Goal: Register for event/course

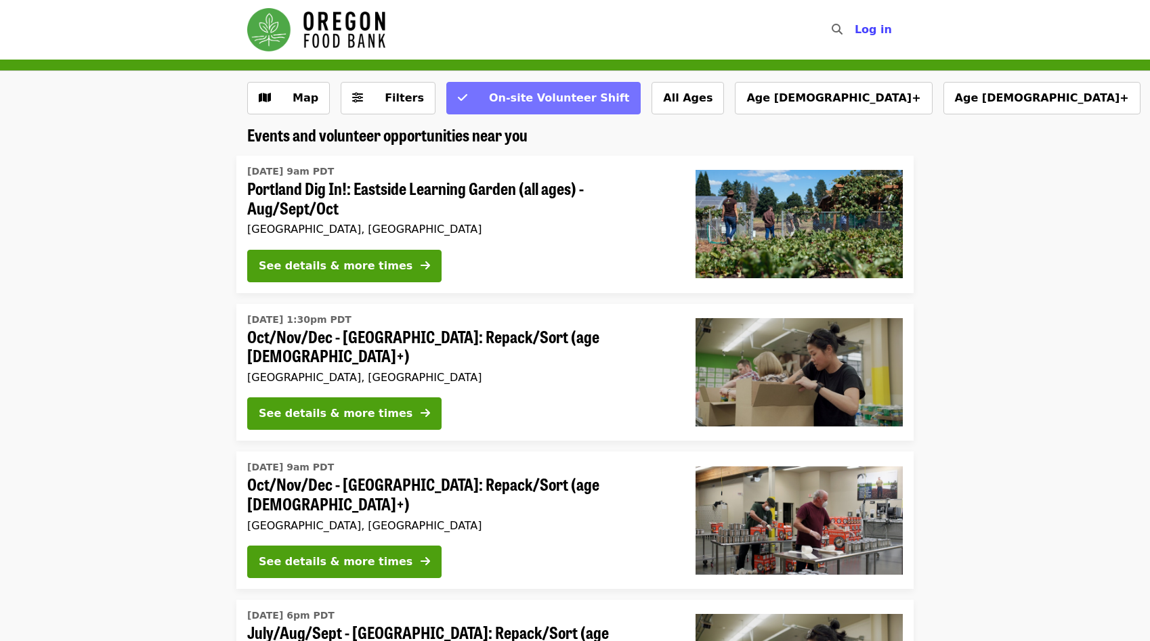
click at [460, 100] on button "On-site Volunteer Shift" at bounding box center [543, 98] width 194 height 33
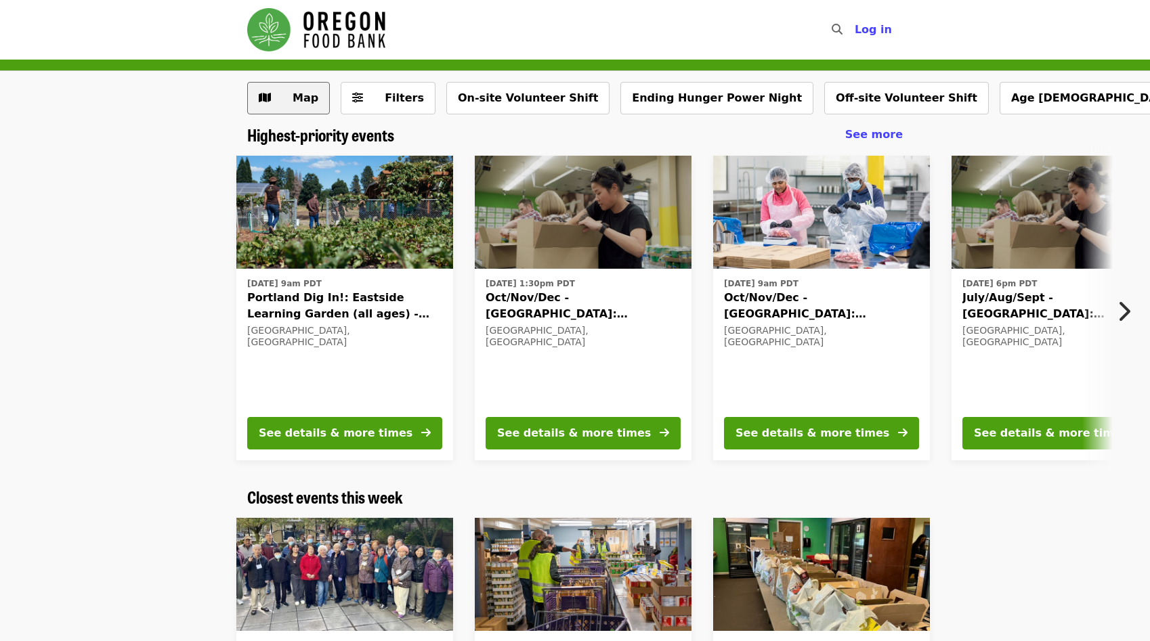
click at [257, 89] on button "Map" at bounding box center [288, 98] width 83 height 33
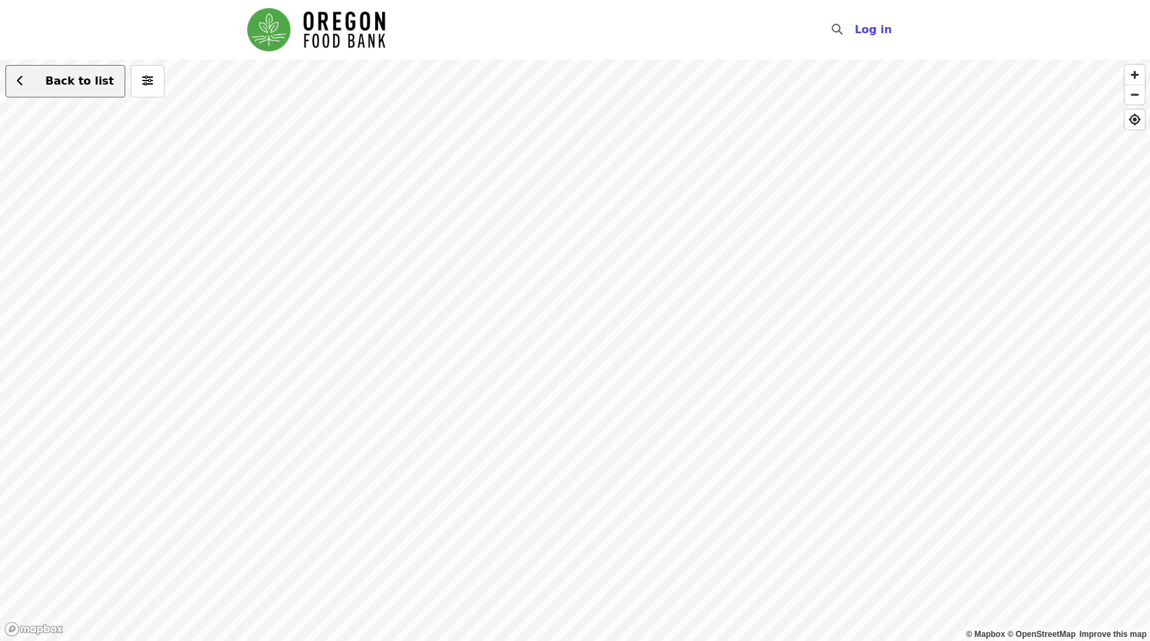
click at [55, 94] on button "Back to list" at bounding box center [65, 81] width 120 height 33
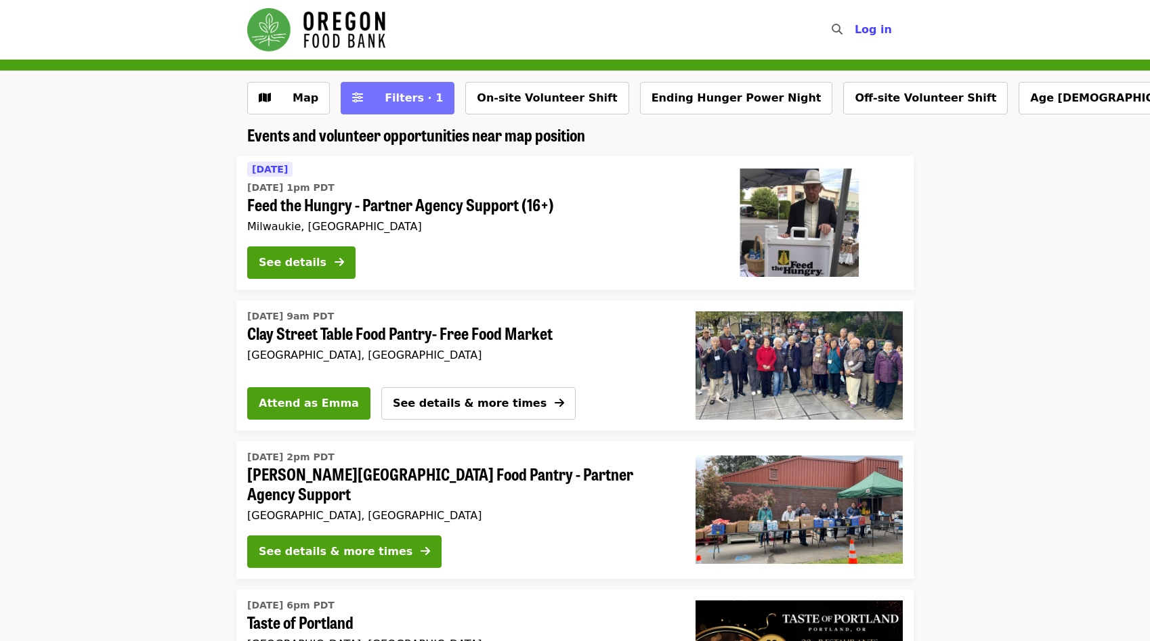
click at [370, 108] on button "Filters · 1" at bounding box center [398, 98] width 114 height 33
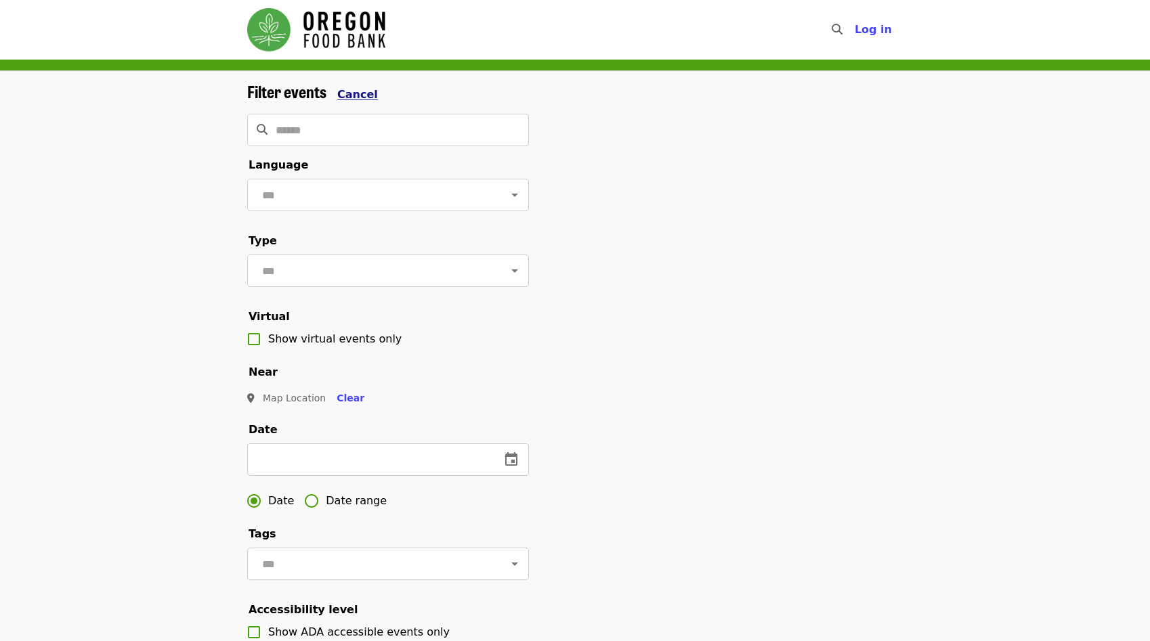
click at [348, 102] on button "Cancel" at bounding box center [357, 95] width 41 height 16
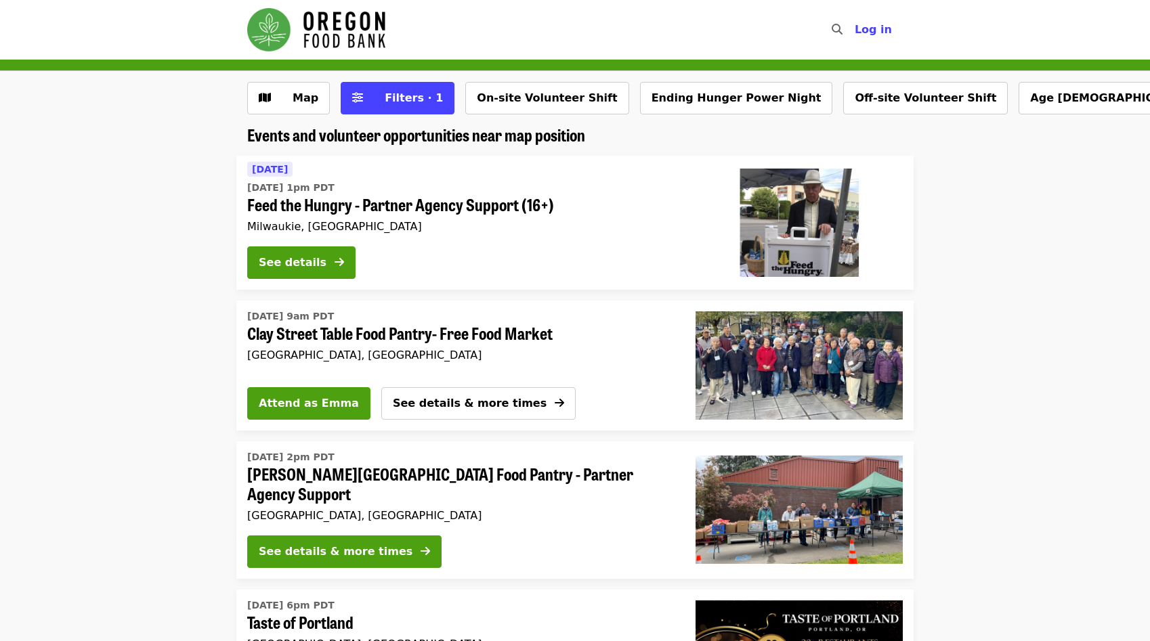
click at [299, 37] on img "Main navigation" at bounding box center [316, 29] width 138 height 43
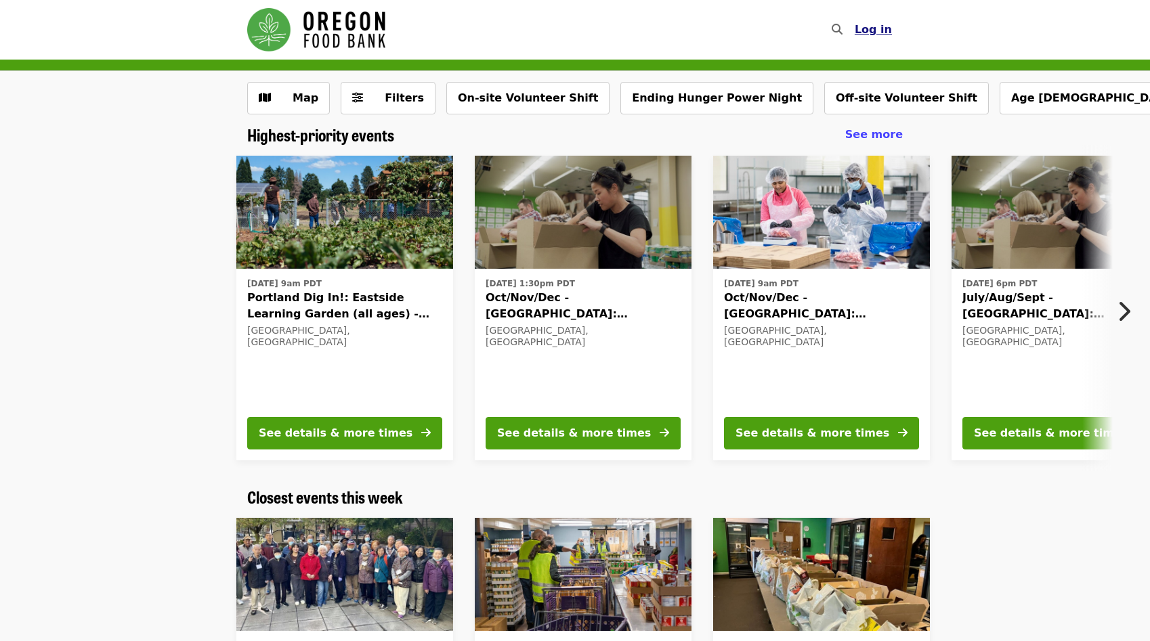
click at [895, 25] on button "Log in" at bounding box center [873, 29] width 59 height 27
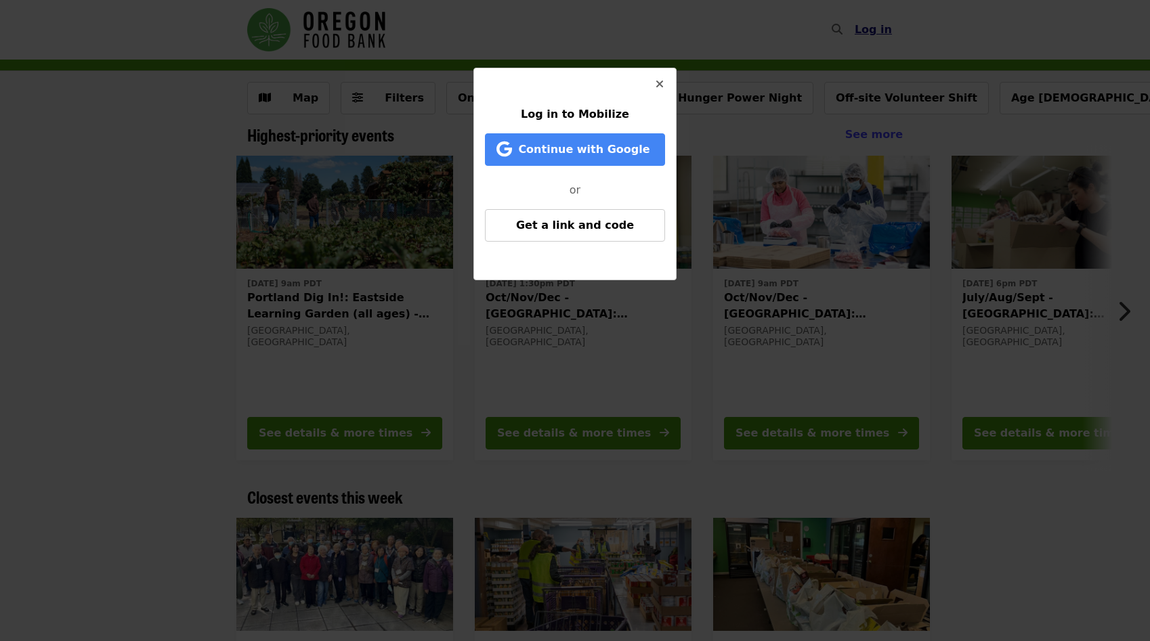
click at [895, 25] on div "Log in to Mobilize Continue with Google or Get a link and code" at bounding box center [575, 320] width 1150 height 641
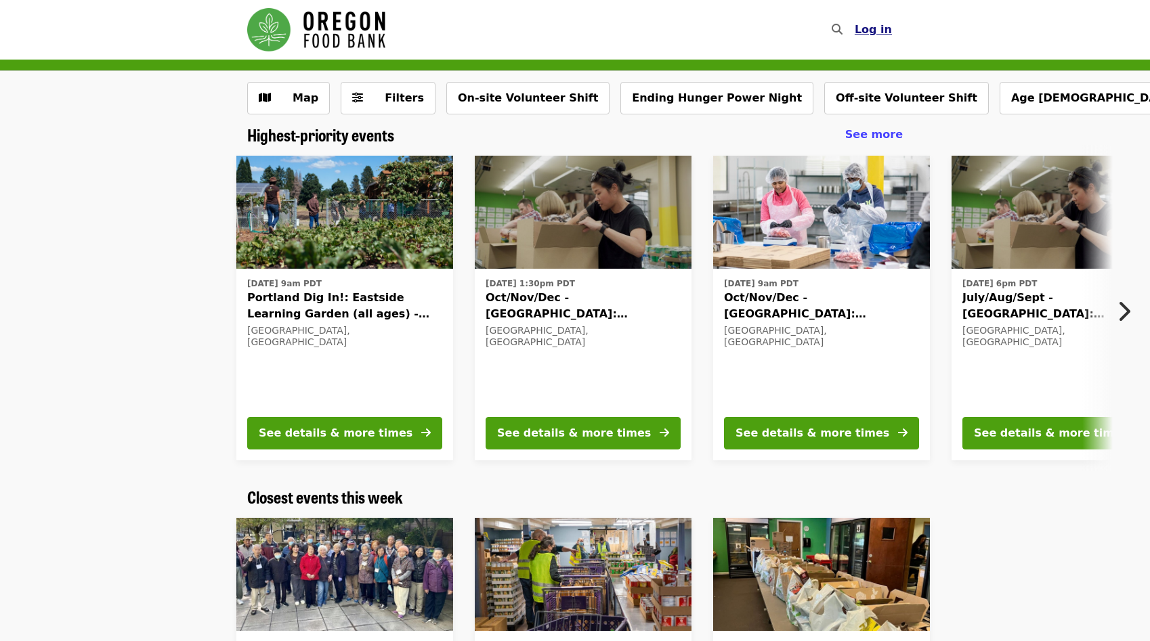
click at [895, 25] on button "Log in" at bounding box center [873, 29] width 59 height 27
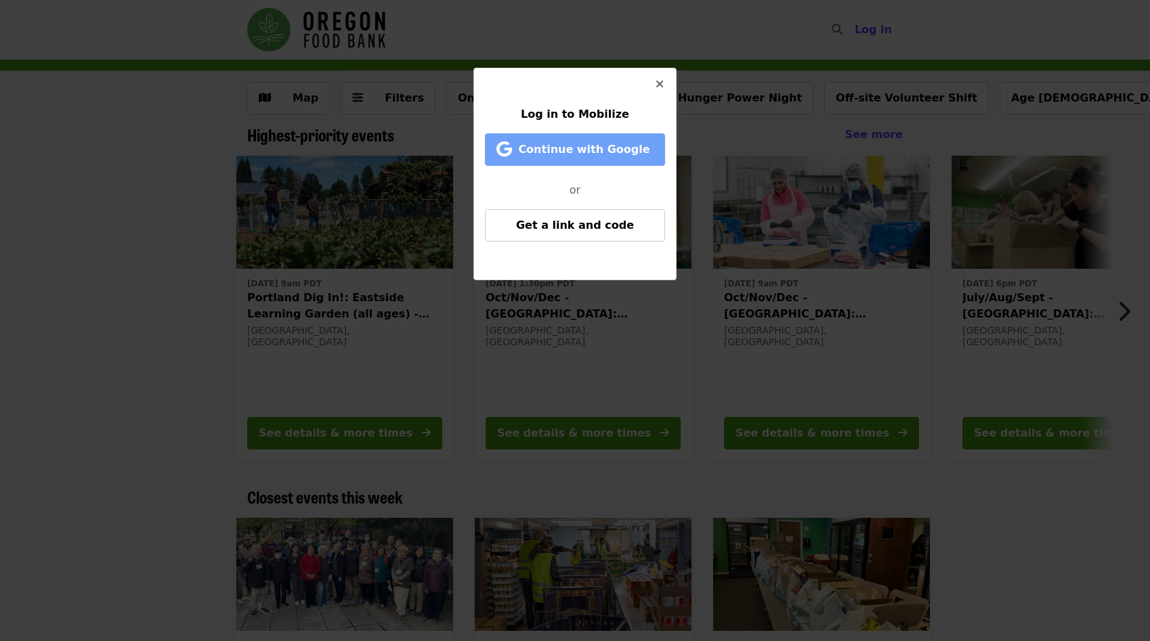
click at [604, 152] on span "Continue with Google" at bounding box center [583, 149] width 131 height 13
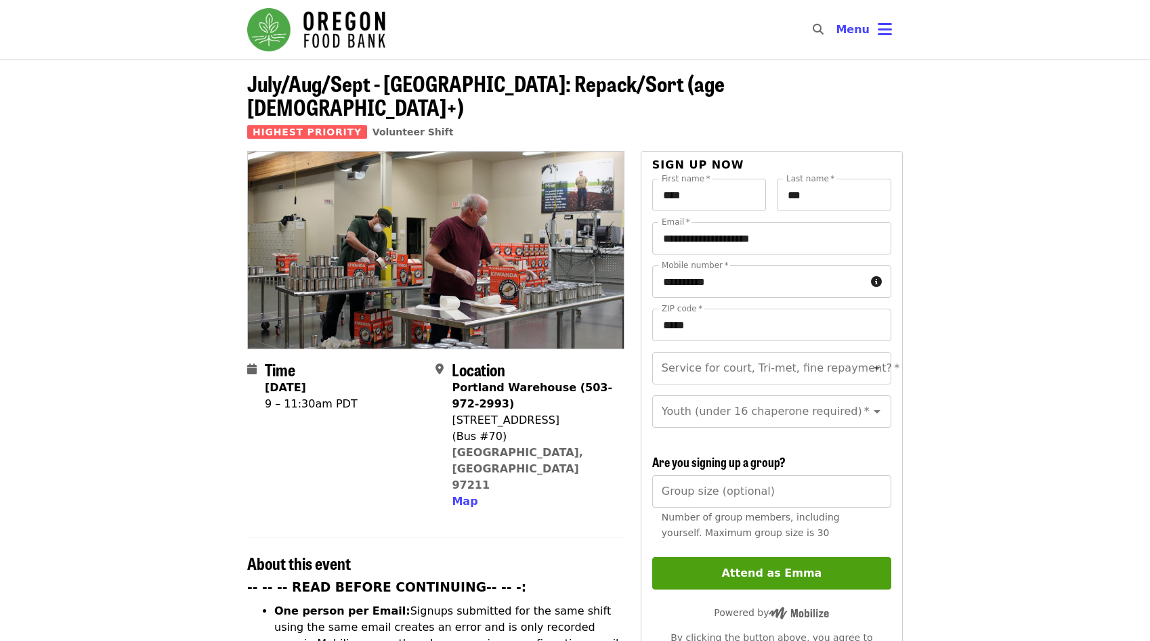
scroll to position [298, 0]
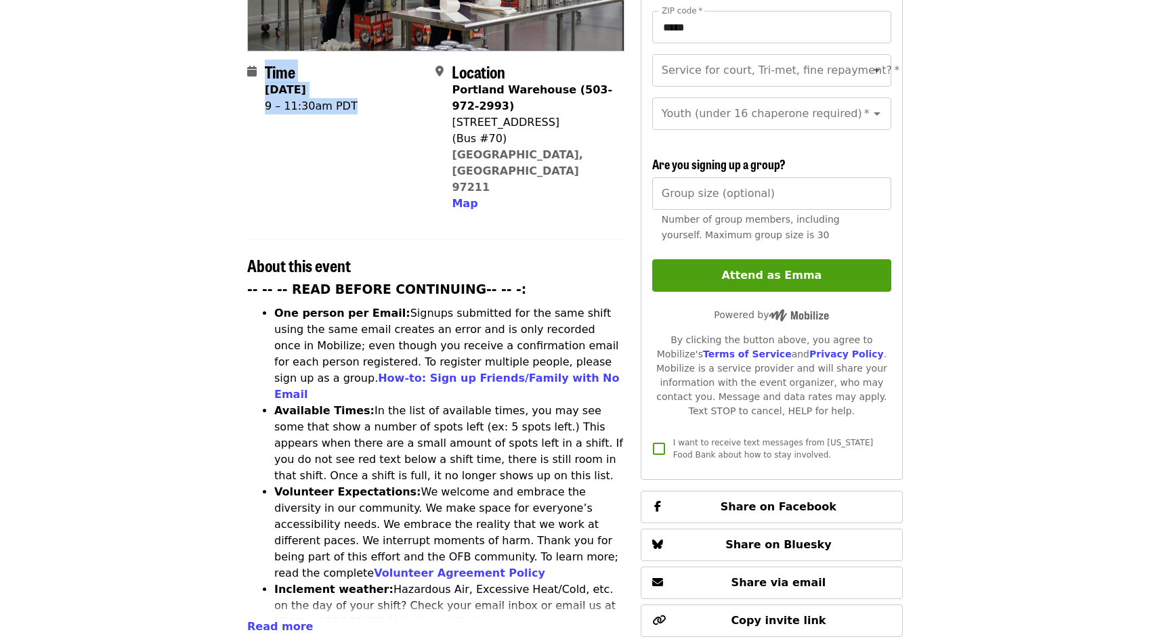
drag, startPoint x: 258, startPoint y: 68, endPoint x: 366, endPoint y: 83, distance: 109.4
click at [367, 84] on div "Time Tuesday, September 23 9 – 11:30am PDT" at bounding box center [335, 137] width 177 height 150
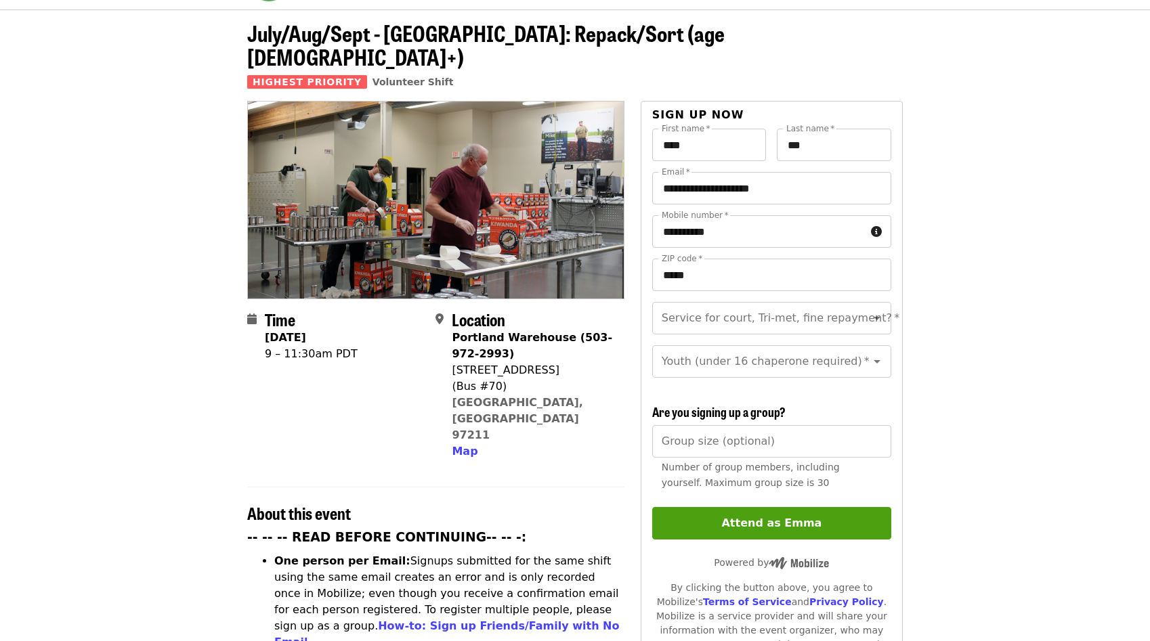
scroll to position [52, 0]
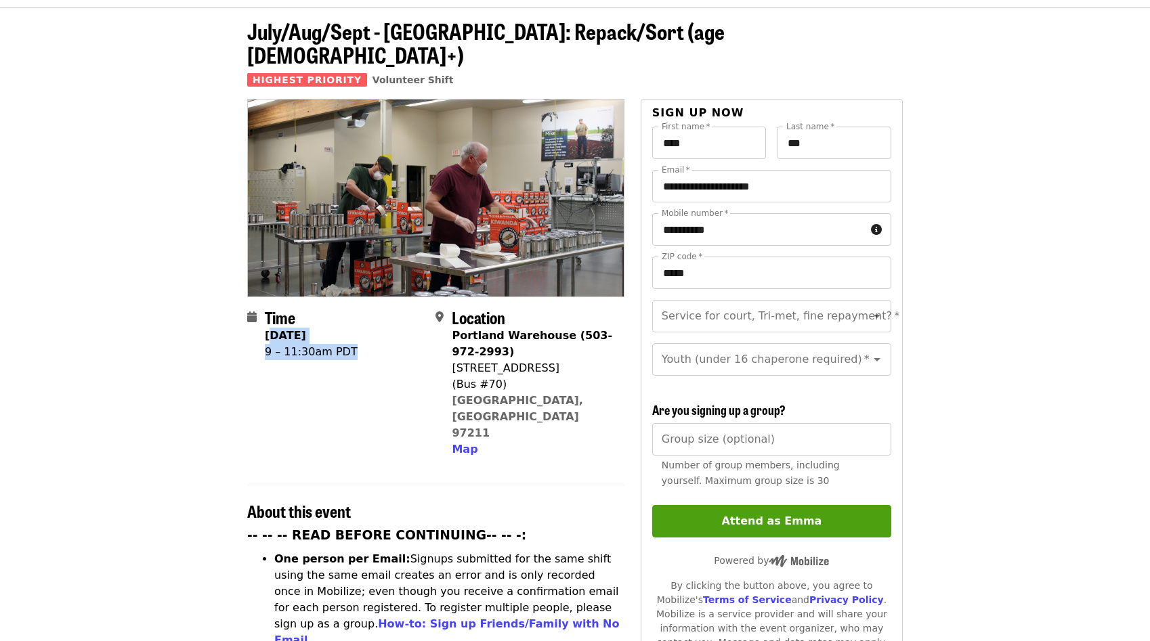
drag, startPoint x: 269, startPoint y: 314, endPoint x: 352, endPoint y: 330, distance: 84.7
click at [352, 330] on time "Tuesday, September 23 9 – 11:30am PDT" at bounding box center [311, 344] width 93 height 33
click at [731, 127] on input "****" at bounding box center [709, 143] width 114 height 33
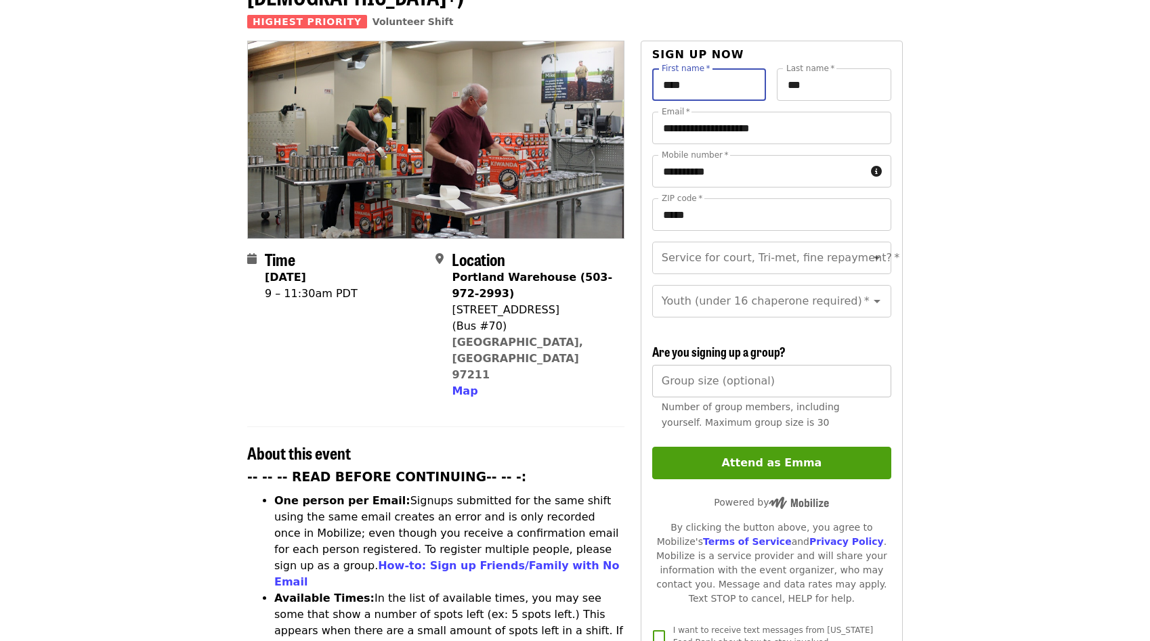
click at [724, 365] on div "Group size (optional) Group size (optional) Number of group members, including …" at bounding box center [771, 400] width 239 height 71
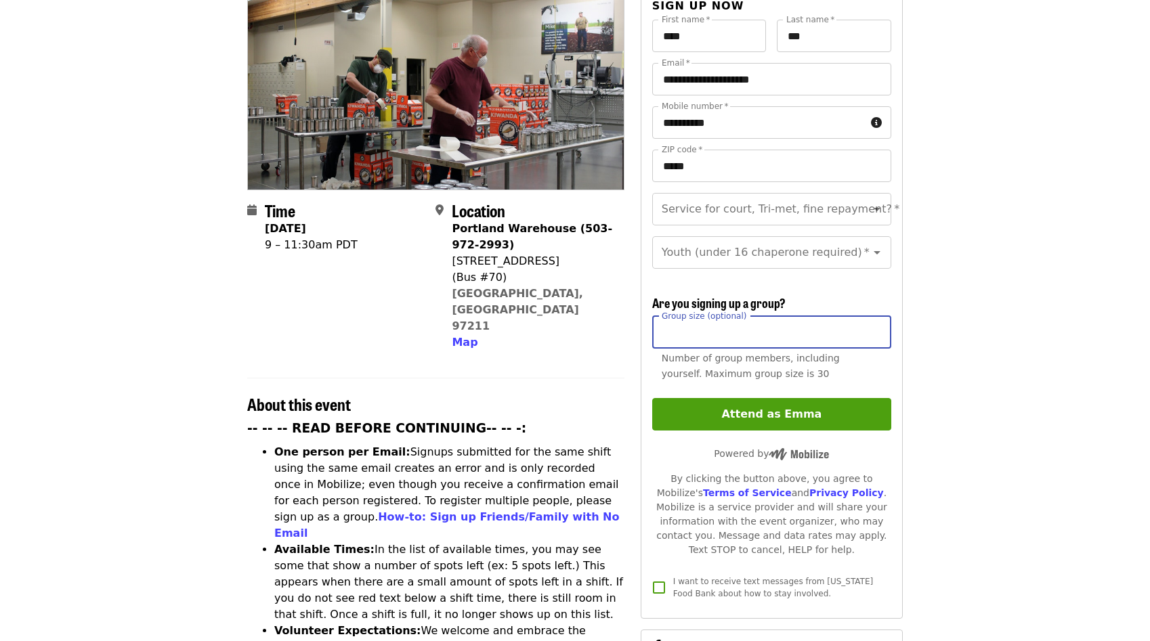
scroll to position [0, 0]
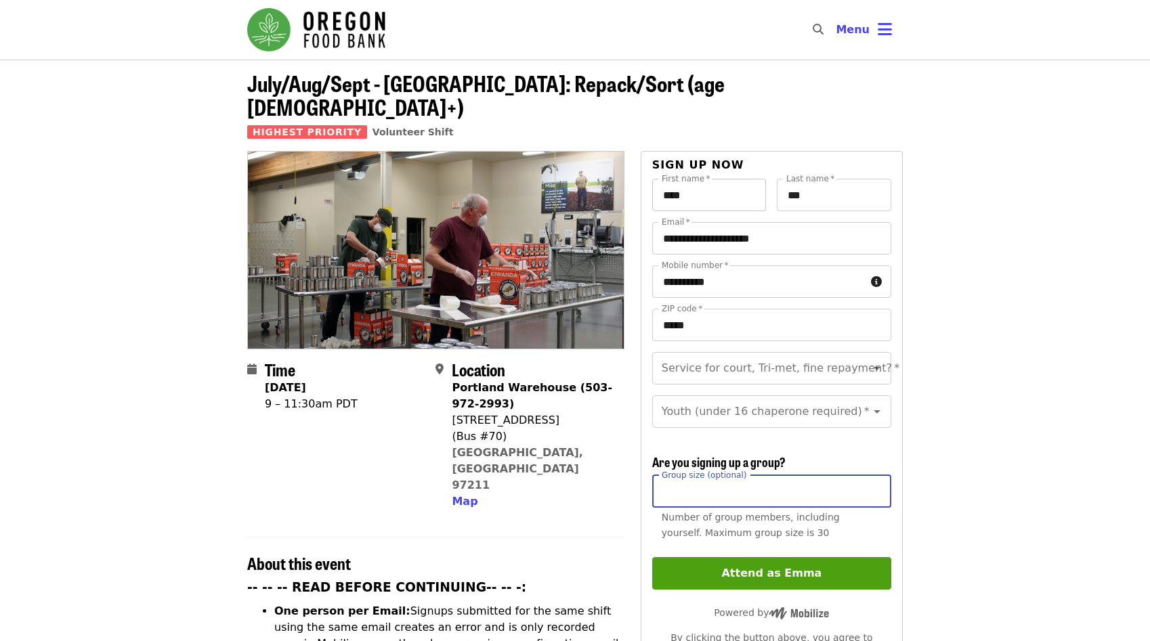
type input "*"
click at [719, 179] on input "****" at bounding box center [709, 195] width 114 height 33
type input "*"
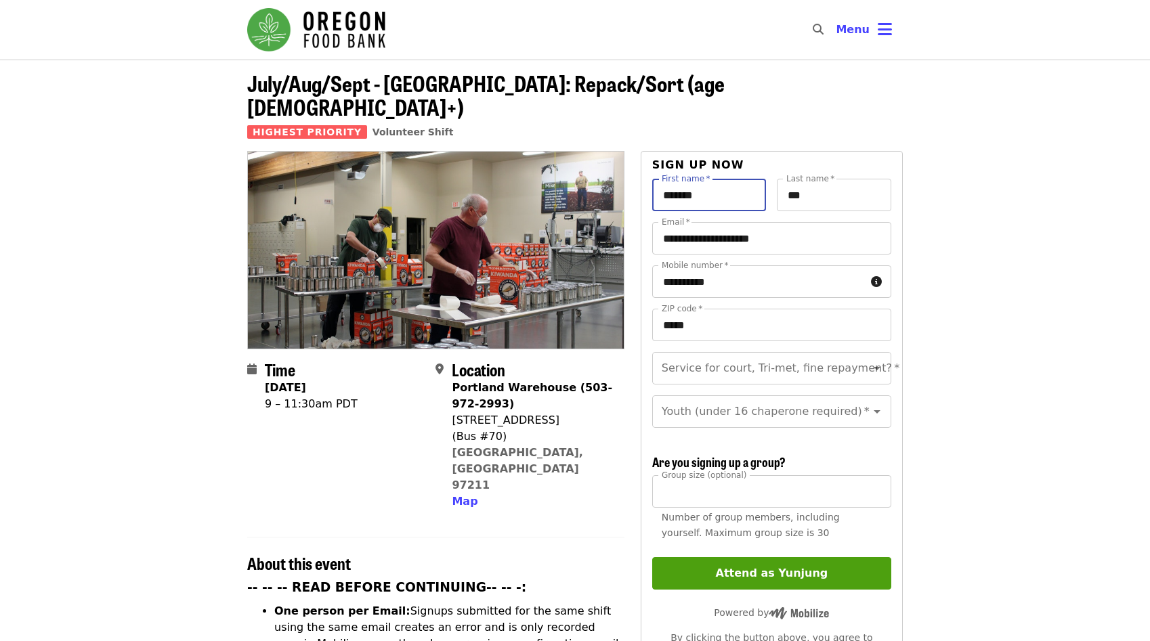
type input "*******"
type input "***"
type input "*"
type input "**********"
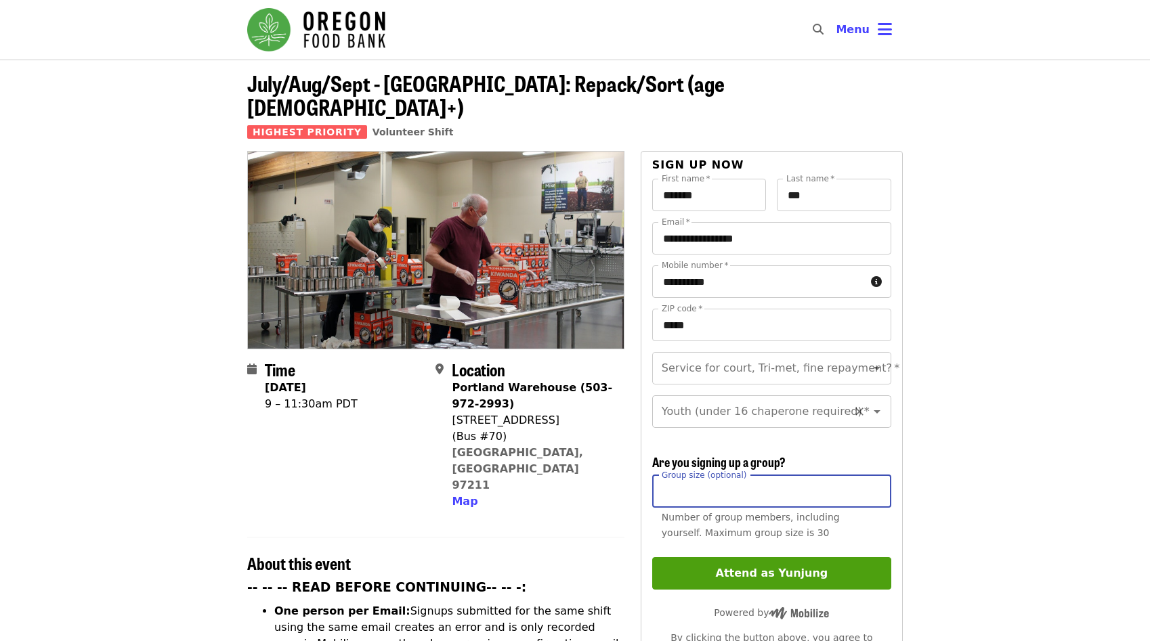
click at [870, 404] on icon "Open" at bounding box center [877, 412] width 16 height 16
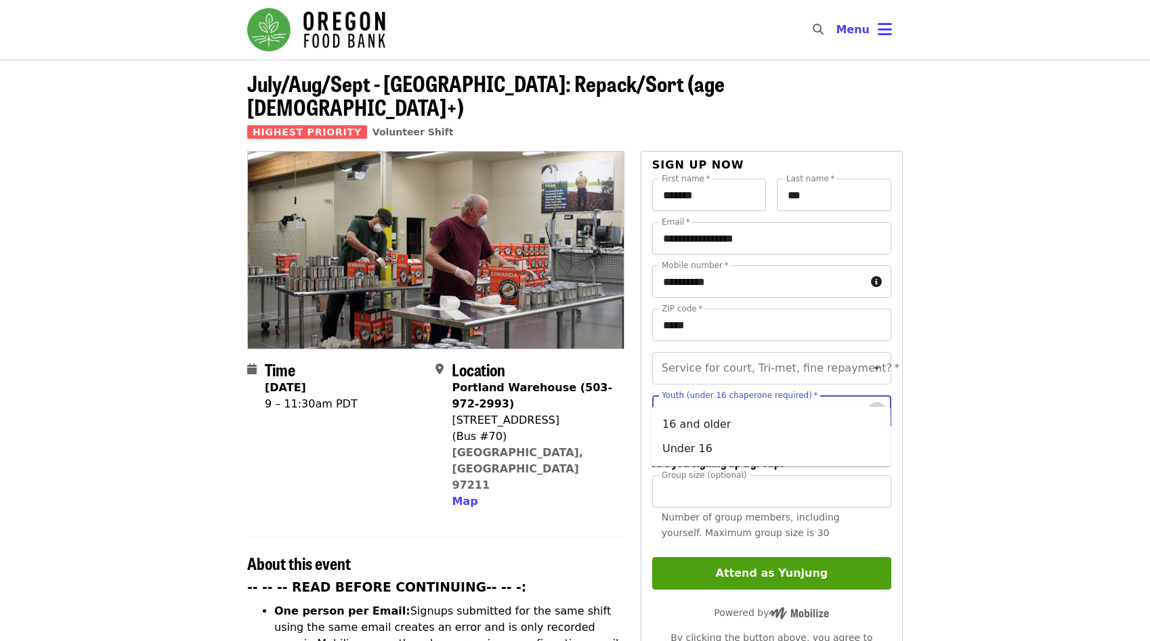
click at [876, 410] on icon "Close" at bounding box center [877, 411] width 7 height 3
click at [876, 404] on icon "Open" at bounding box center [877, 412] width 16 height 16
click at [876, 410] on icon "Close" at bounding box center [877, 411] width 7 height 3
click at [876, 404] on icon "Open" at bounding box center [877, 412] width 16 height 16
click at [775, 423] on li "16 and older" at bounding box center [770, 424] width 239 height 24
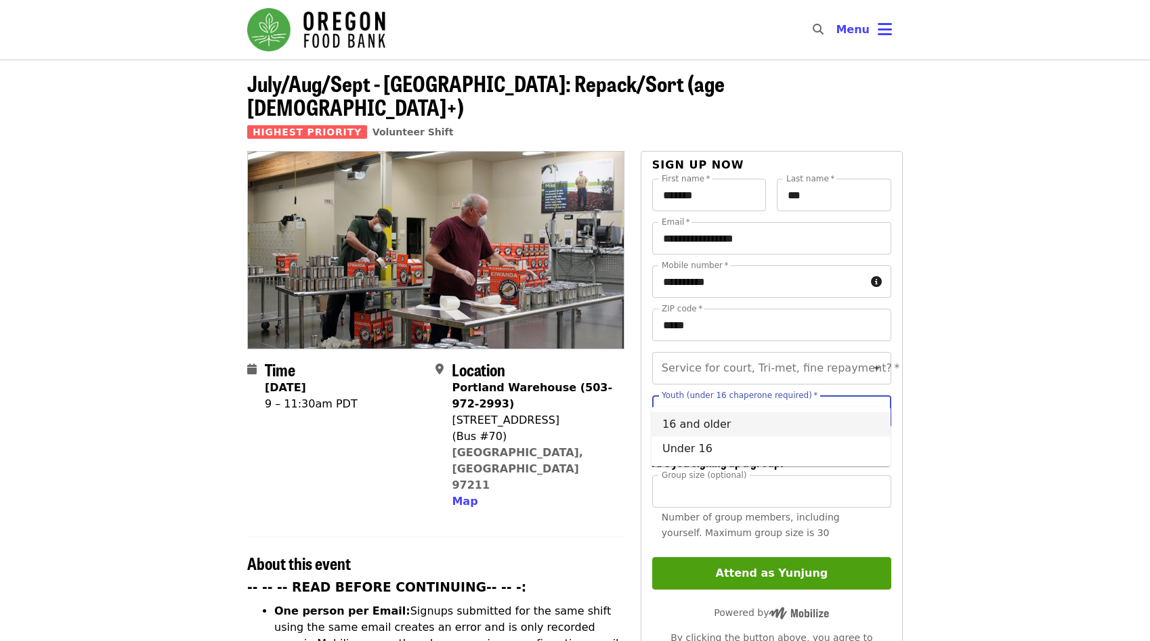
type input "**********"
click at [732, 475] on input "*" at bounding box center [771, 491] width 239 height 33
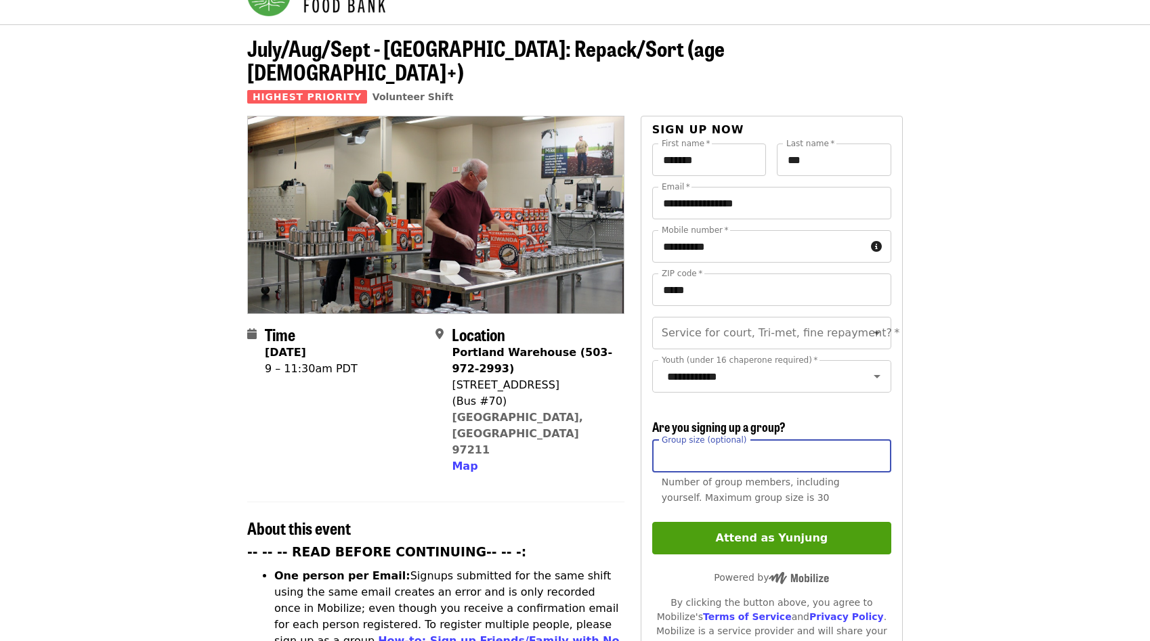
scroll to position [37, 0]
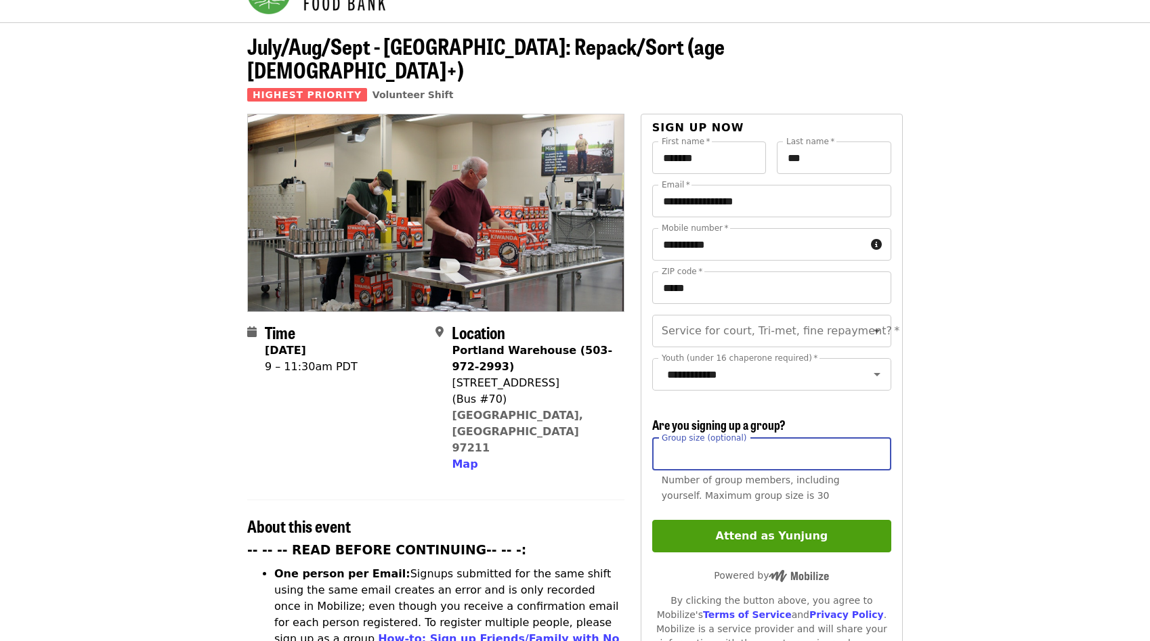
type input "*"
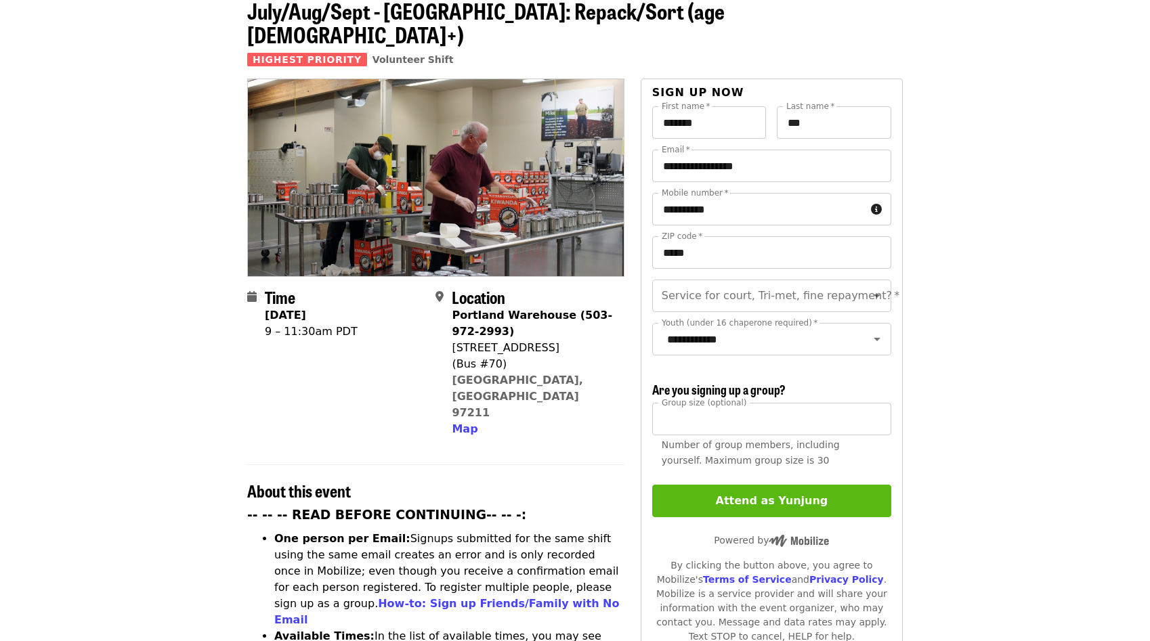
scroll to position [64, 0]
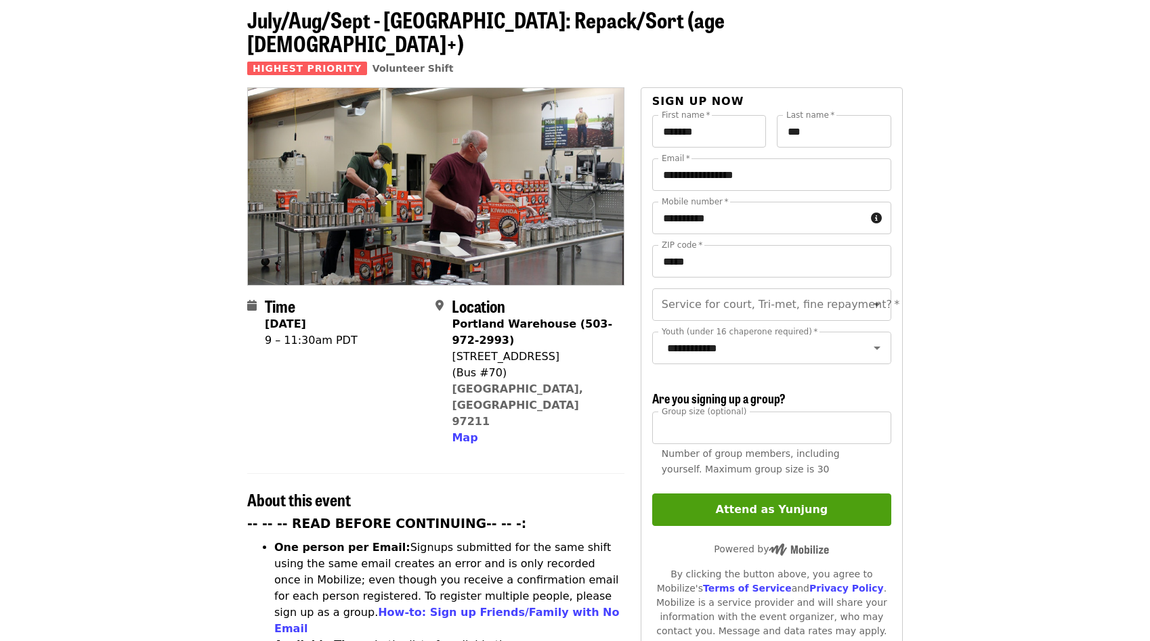
click at [747, 461] on div "**********" at bounding box center [771, 406] width 239 height 582
click at [754, 494] on button "Attend as Yunjung" at bounding box center [771, 510] width 239 height 33
click at [764, 292] on input "Service for court, Tri-met, fine repayment?   *" at bounding box center [755, 305] width 184 height 26
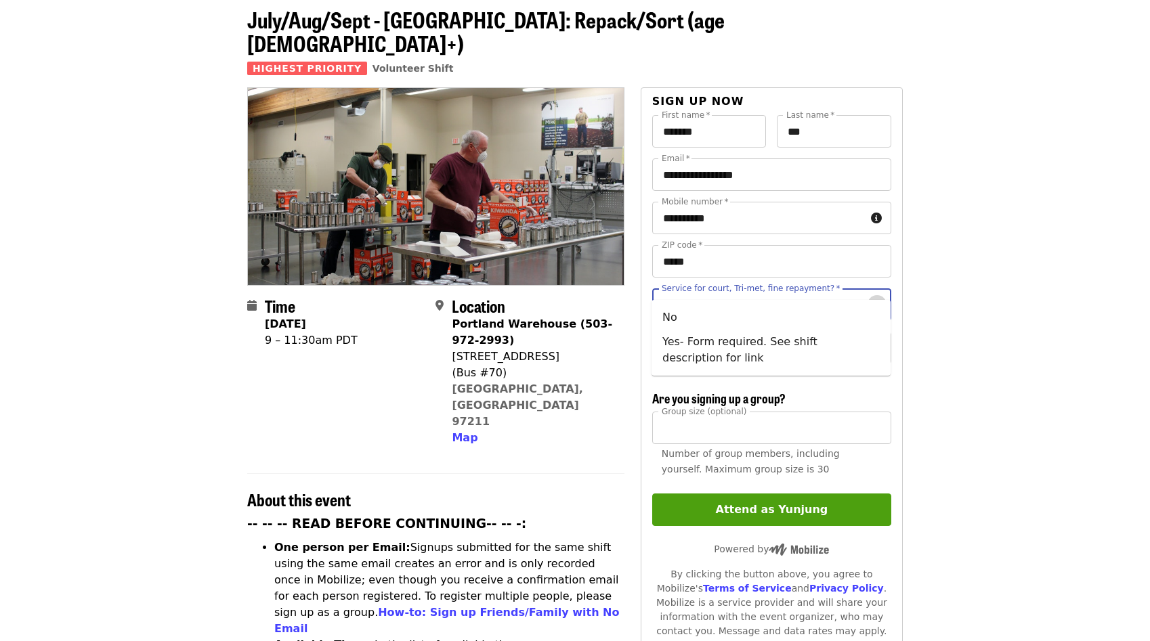
click at [878, 297] on icon "Close" at bounding box center [877, 305] width 16 height 16
click at [878, 297] on icon "Open" at bounding box center [877, 305] width 16 height 16
click at [681, 320] on li "No" at bounding box center [770, 317] width 239 height 24
type input "**"
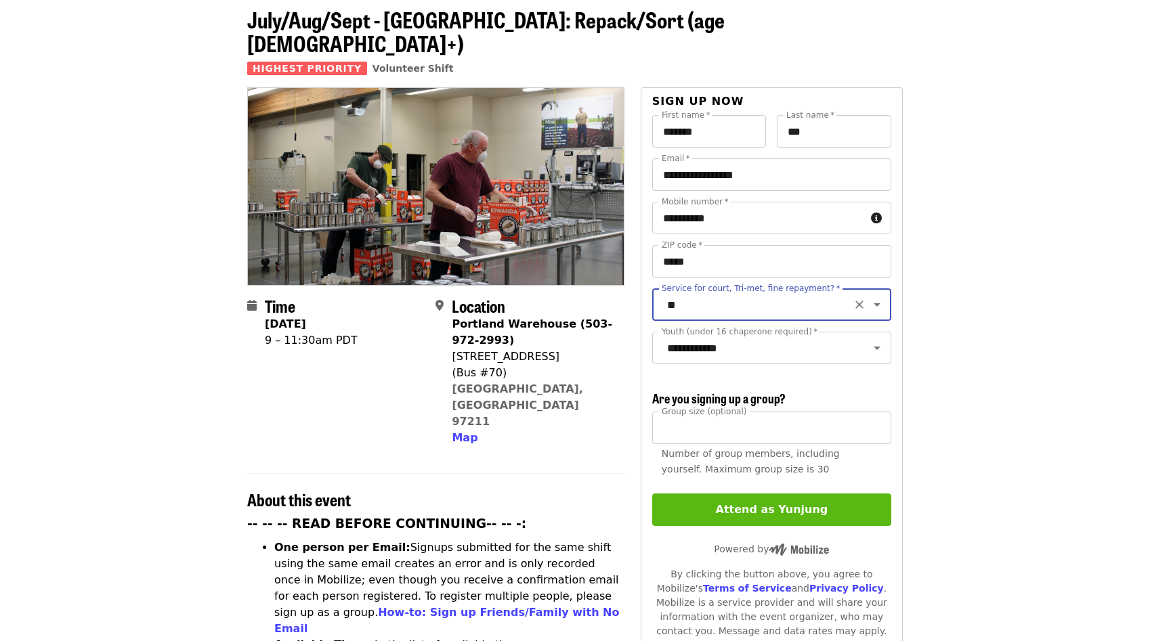
click at [815, 498] on button "Attend as Yunjung" at bounding box center [771, 510] width 239 height 33
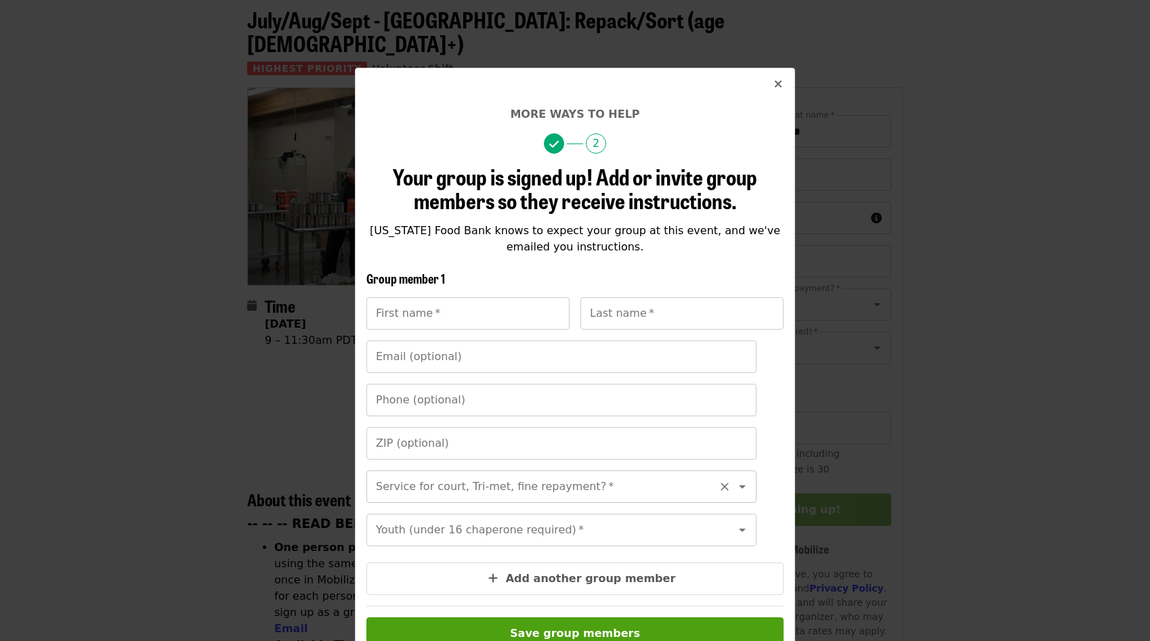
scroll to position [16, 0]
click at [442, 318] on input "First name   *" at bounding box center [467, 313] width 203 height 33
type input "*******"
click at [783, 85] on button "Close" at bounding box center [778, 84] width 33 height 33
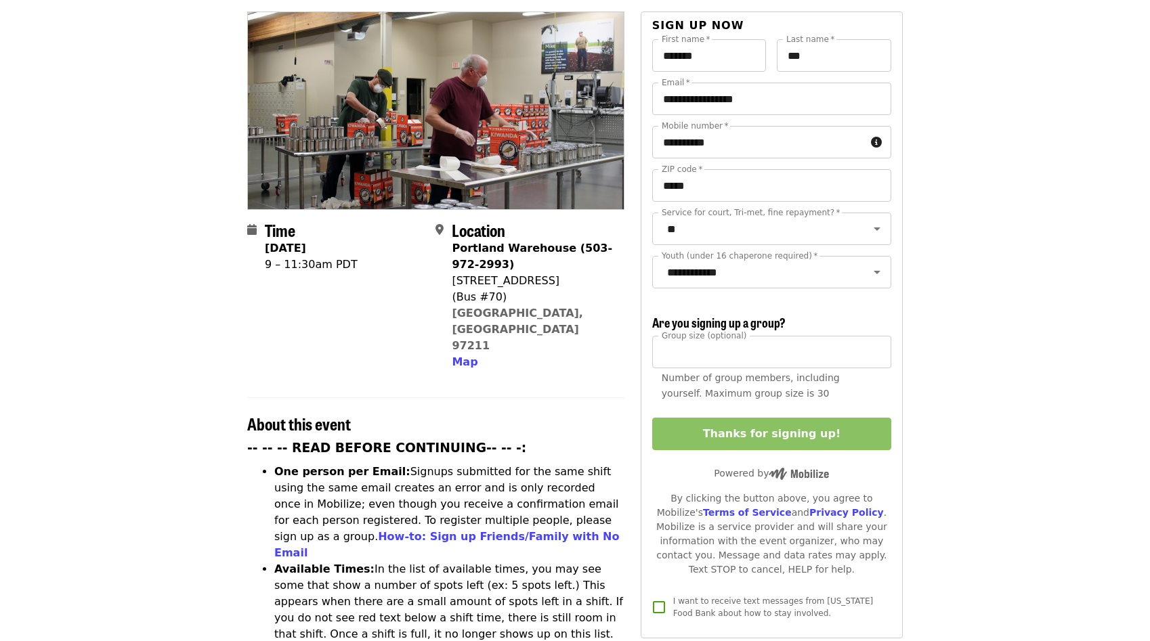
scroll to position [62, 0]
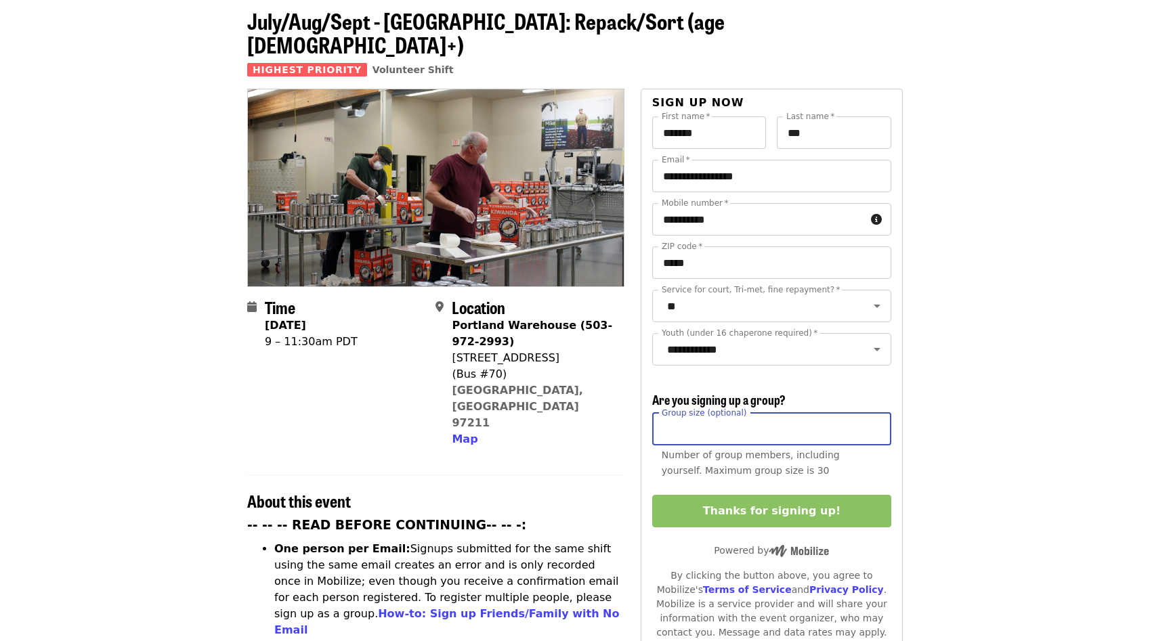
click at [723, 413] on input "*" at bounding box center [771, 429] width 239 height 33
type input "*"
click at [855, 448] on div "Number of group members, including yourself. Maximum group size is 30" at bounding box center [772, 463] width 220 height 31
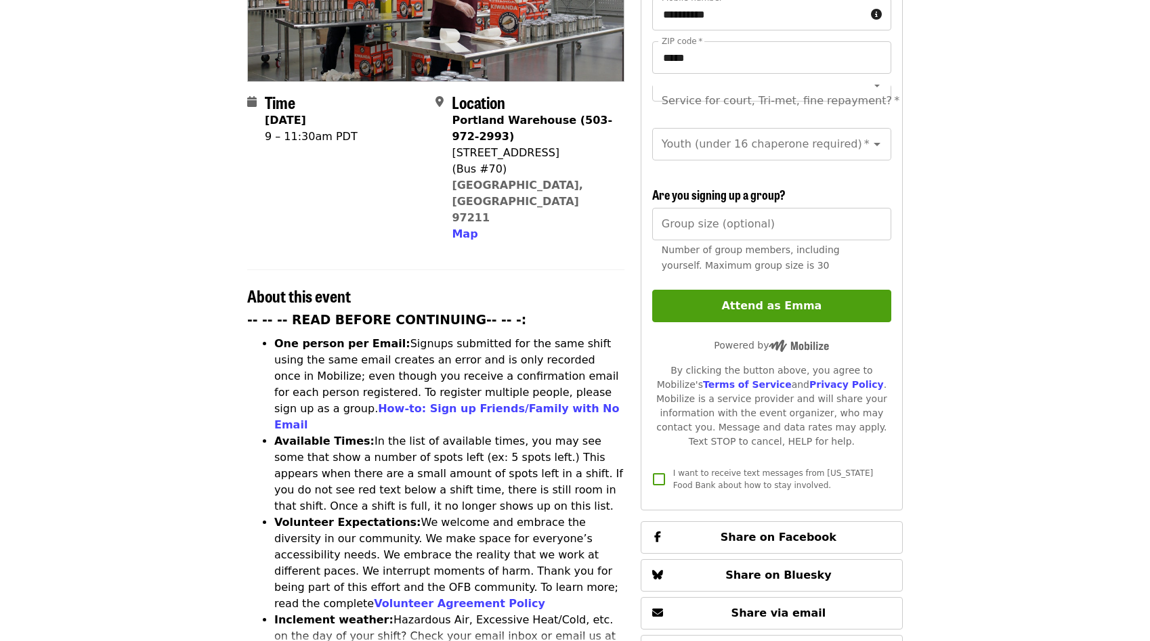
scroll to position [265, 0]
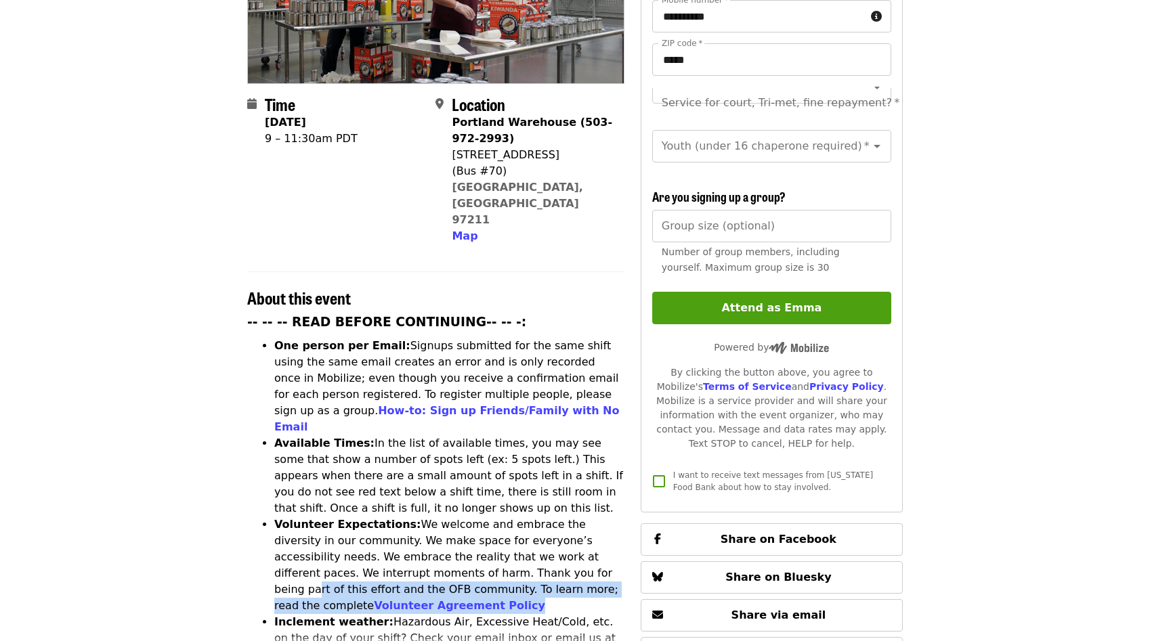
drag, startPoint x: 477, startPoint y: 534, endPoint x: 472, endPoint y: 502, distance: 32.2
click at [472, 517] on li "Volunteer Expectations: We welcome and embrace the diversity in our community. …" at bounding box center [449, 566] width 350 height 98
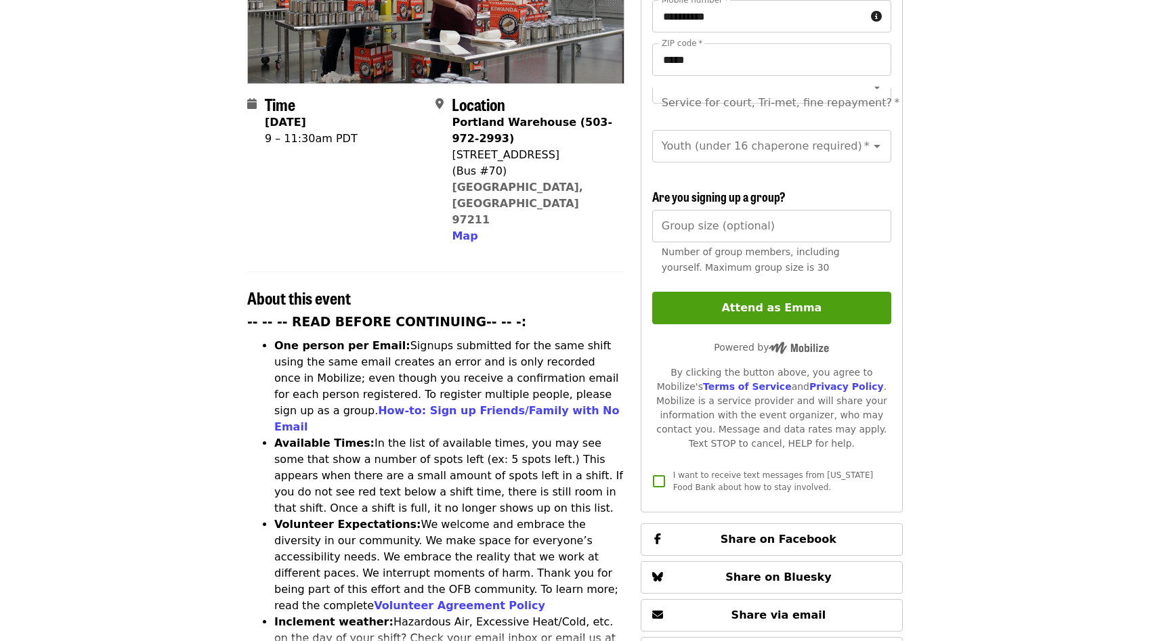
click at [467, 517] on li "Volunteer Expectations: We welcome and embrace the diversity in our community. …" at bounding box center [449, 566] width 350 height 98
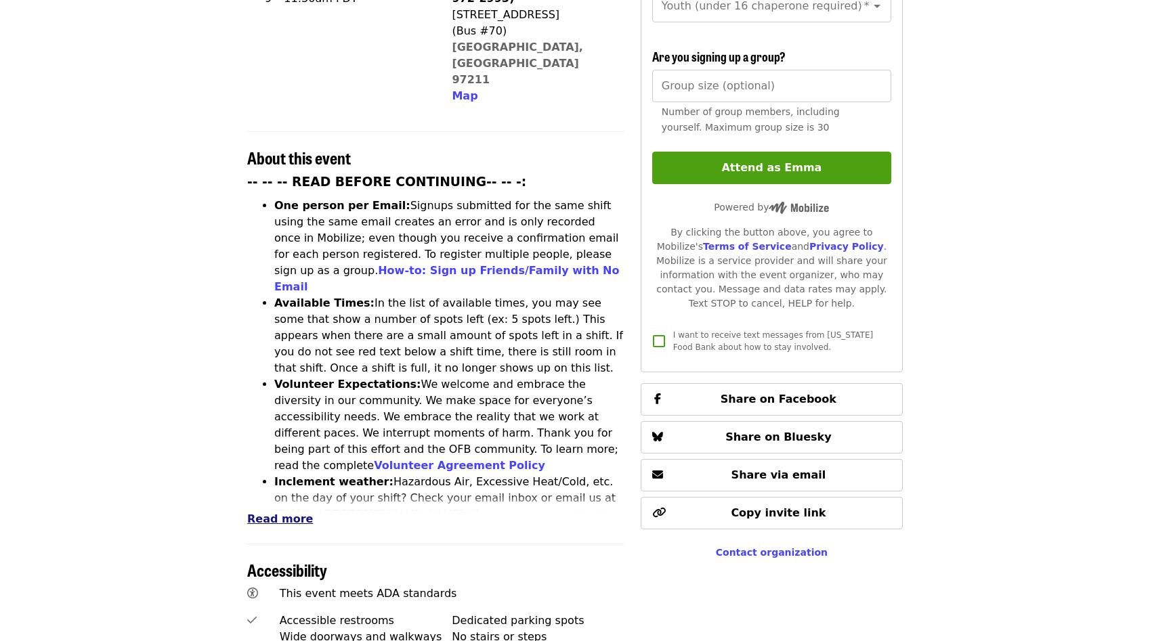
click at [251, 513] on span "Read more" at bounding box center [280, 519] width 66 height 13
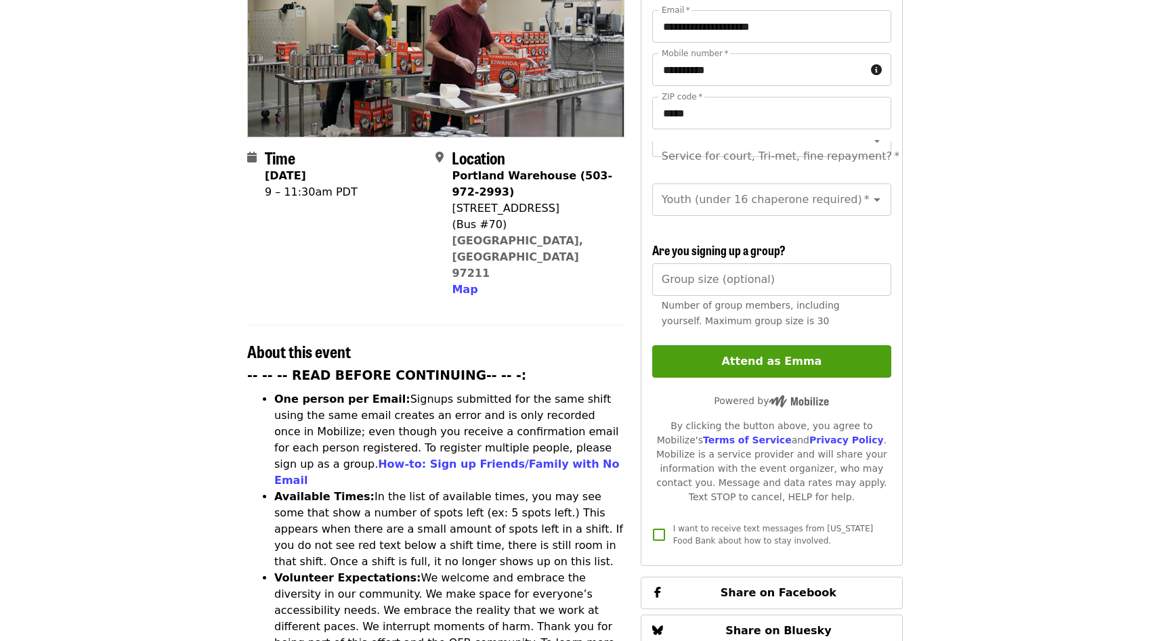
scroll to position [0, 0]
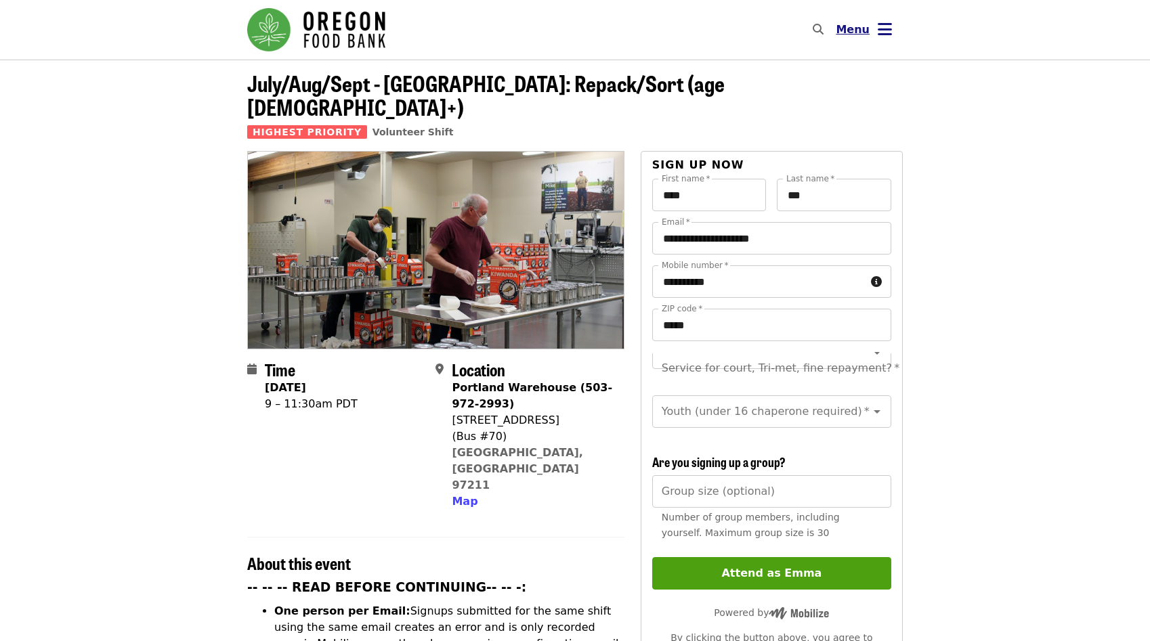
click at [884, 29] on icon "bars icon" at bounding box center [885, 30] width 14 height 20
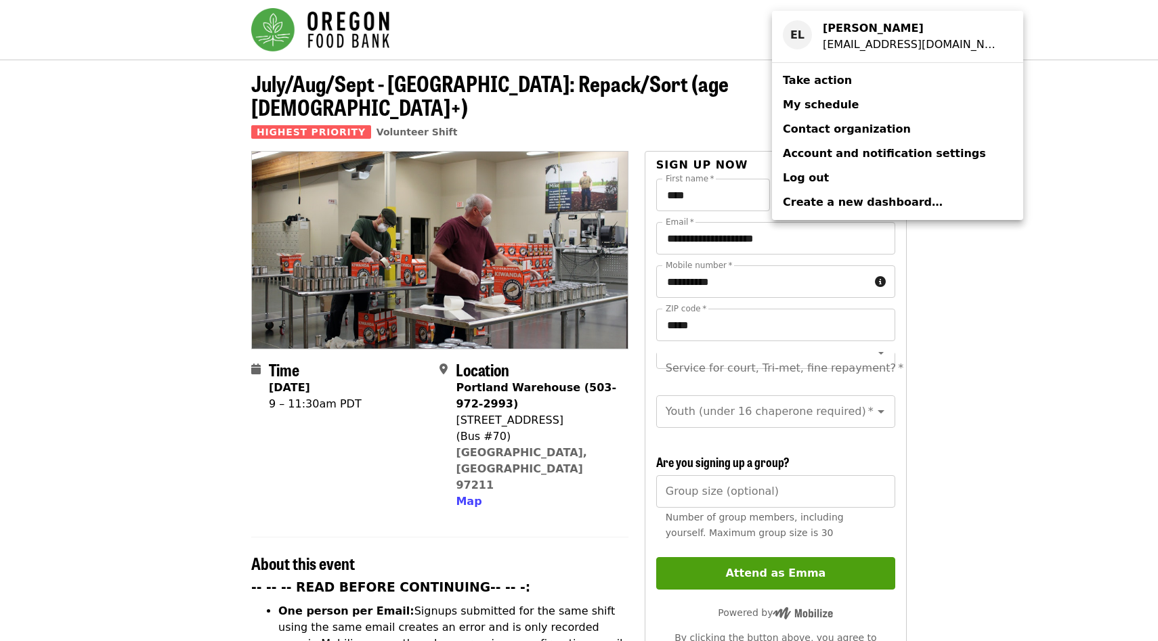
click at [861, 110] on link "My schedule" at bounding box center [897, 105] width 251 height 24
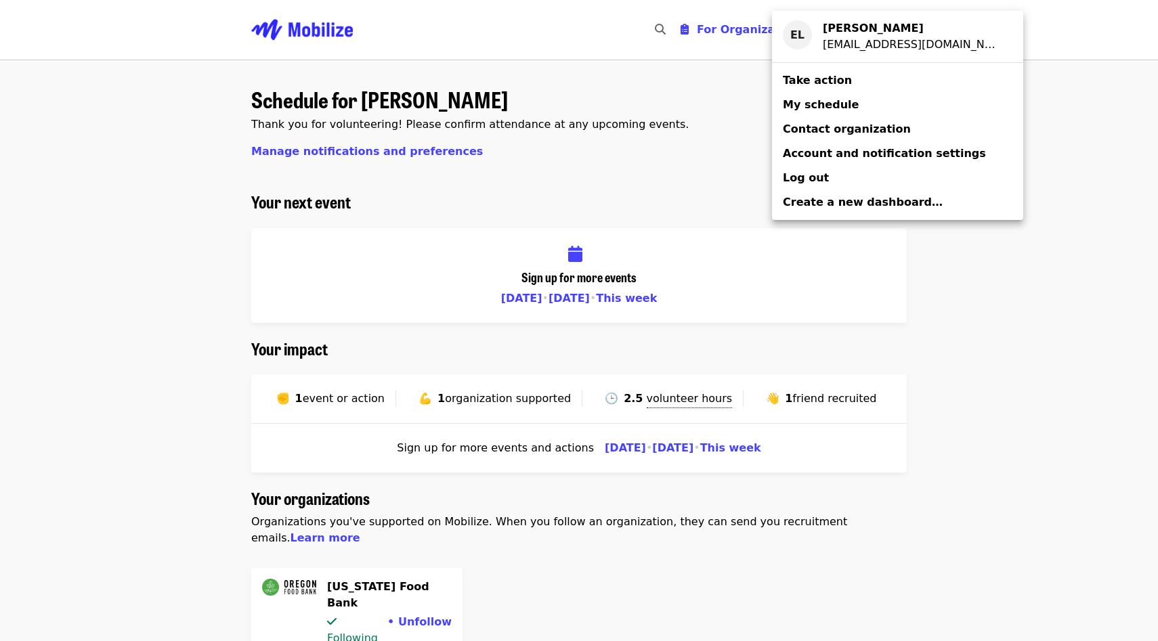
click at [667, 154] on div "Account menu" at bounding box center [579, 320] width 1158 height 641
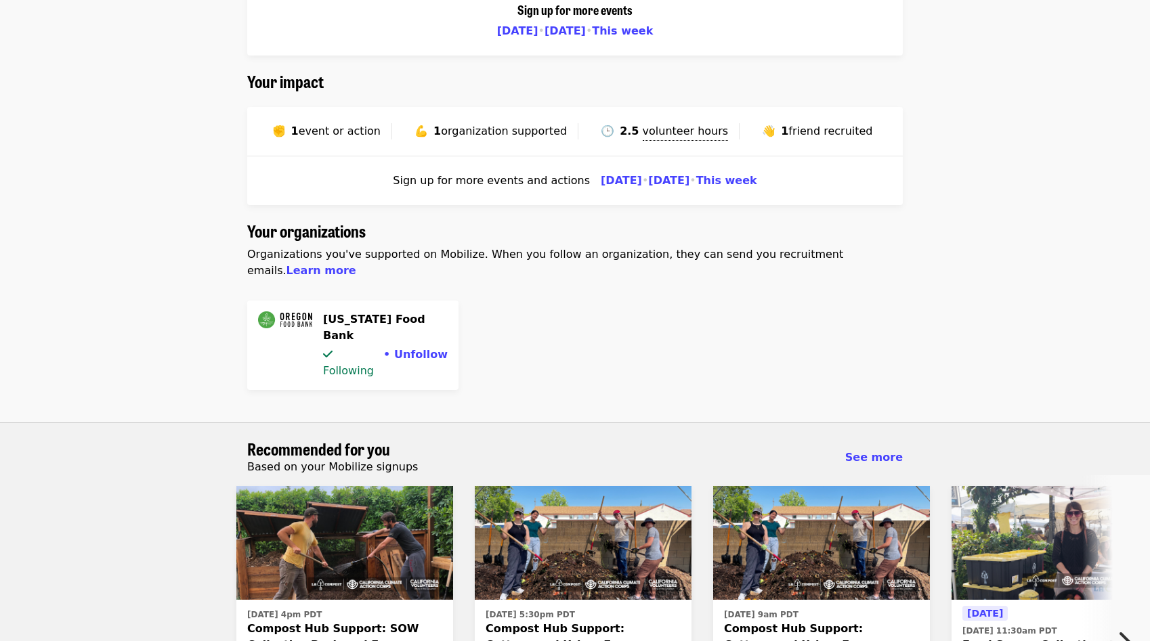
scroll to position [271, 0]
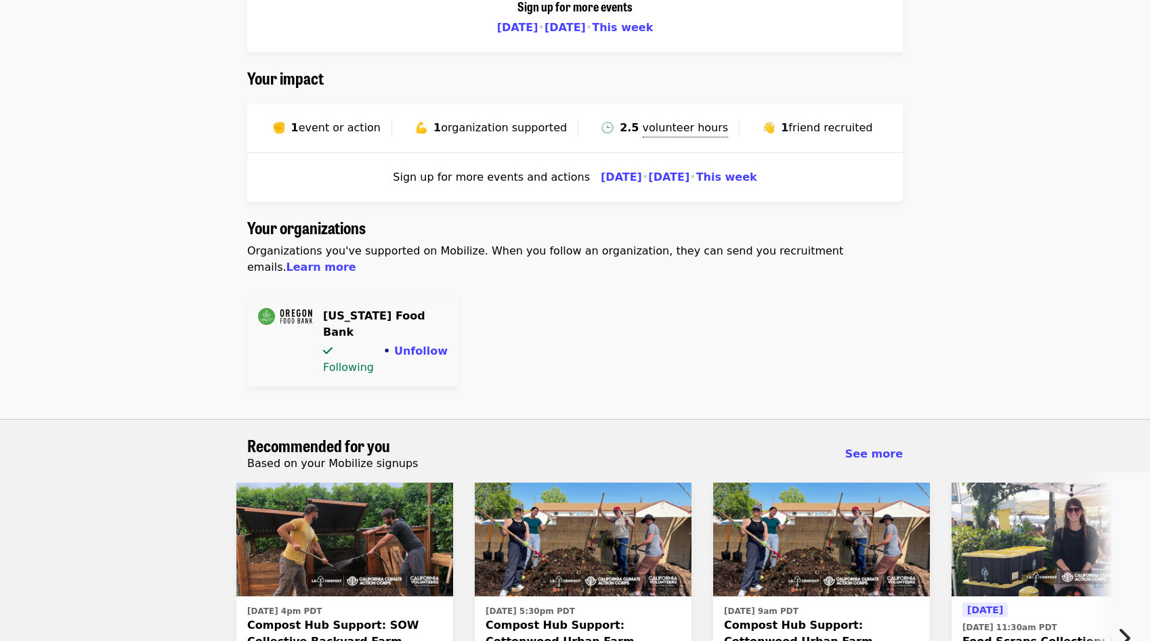
click at [325, 308] on h4 "Oregon Food Bank" at bounding box center [385, 324] width 125 height 33
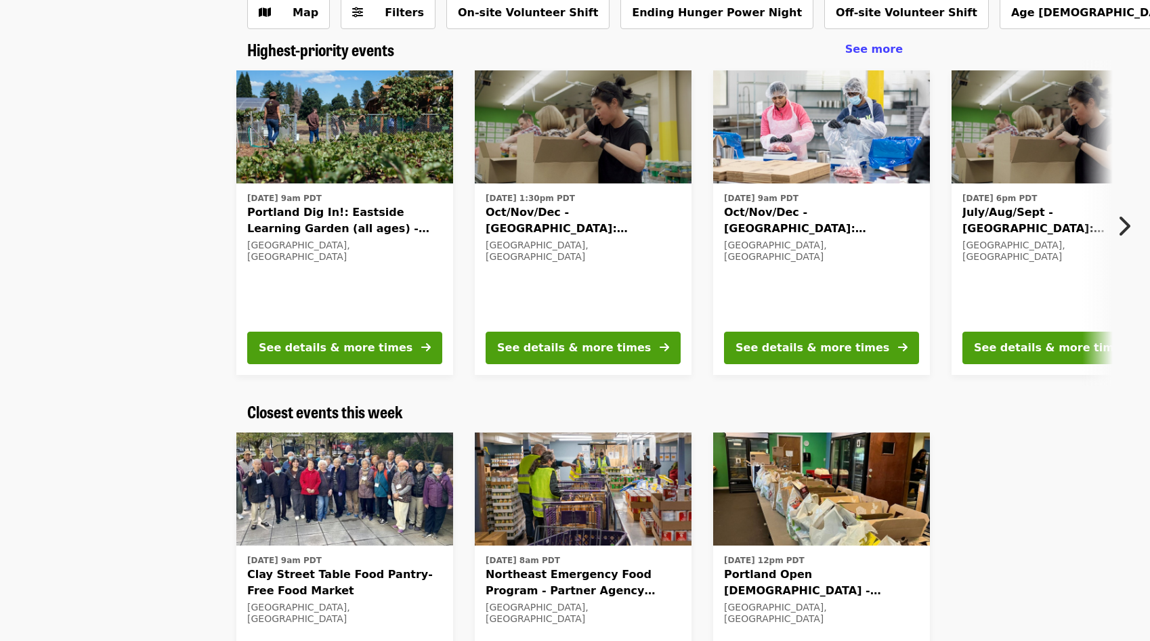
scroll to position [81, 0]
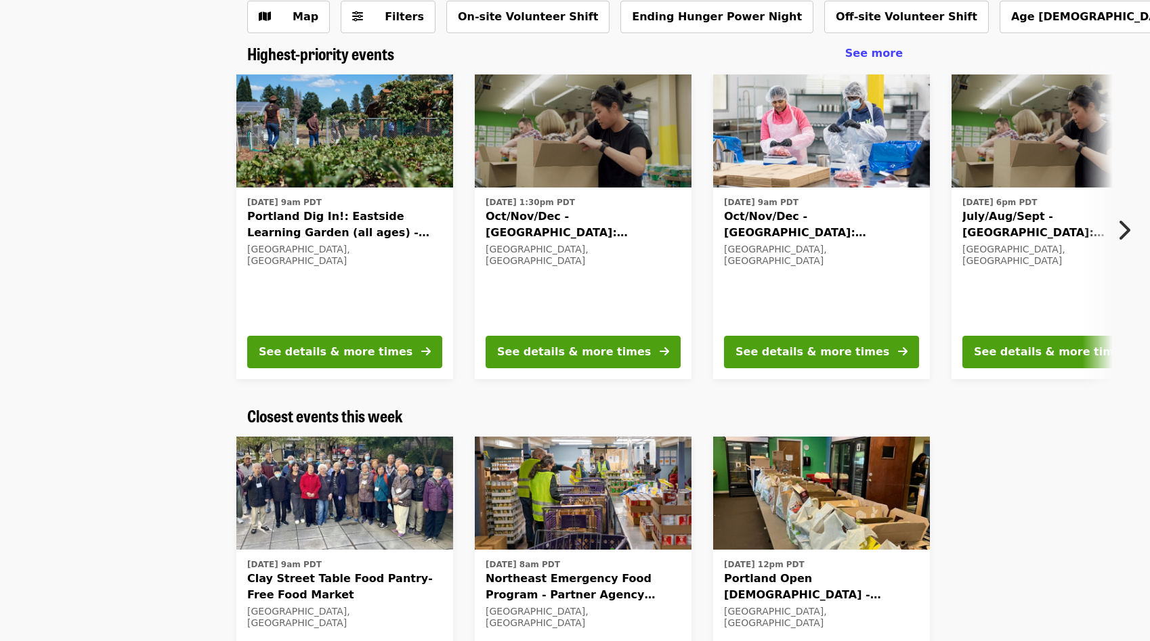
click at [1117, 56] on div "Highest-priority events See more Tue, Sep 23 @ 9am PDT Portland Dig In!: Eastsi…" at bounding box center [575, 217] width 1150 height 346
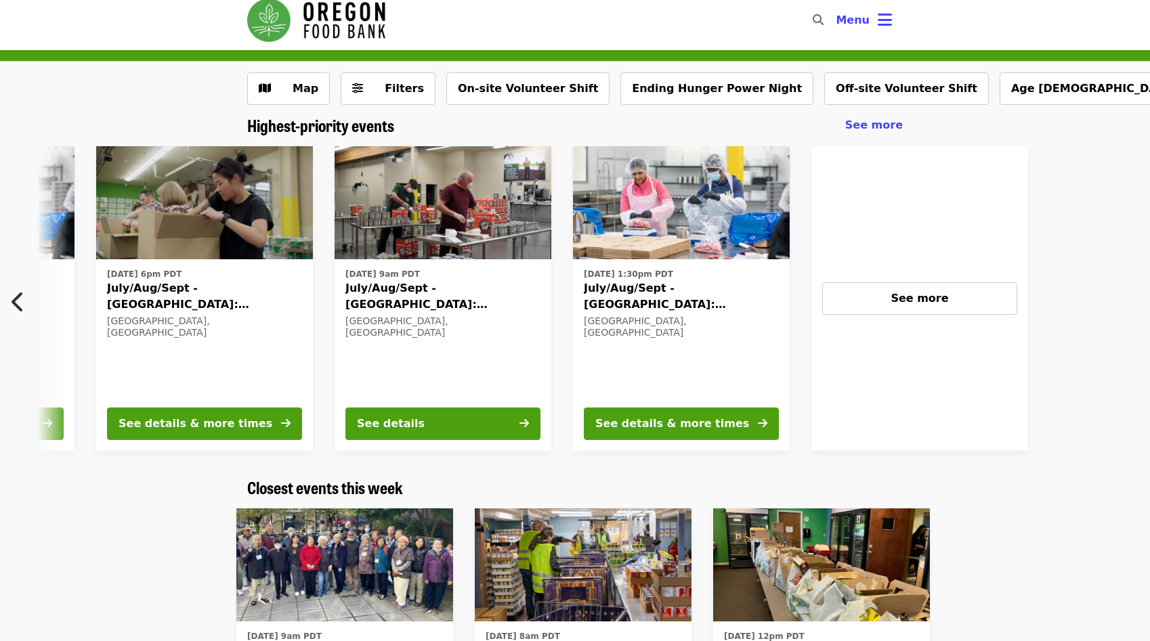
scroll to position [0, 967]
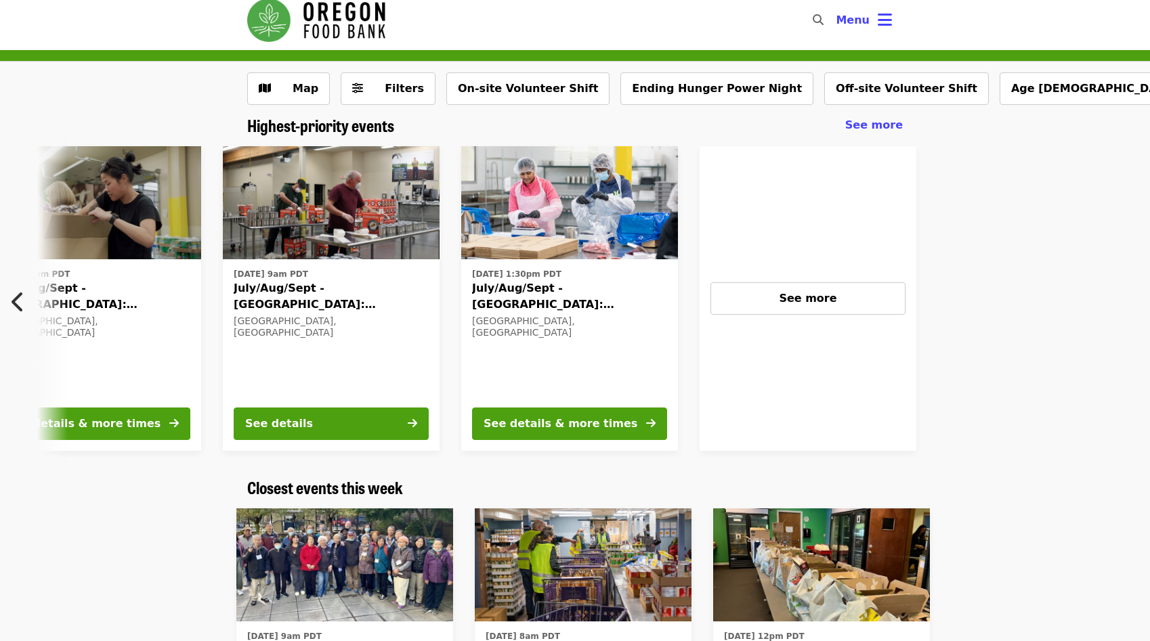
click at [649, 348] on div "Fri, Sep 26 @ 1:30pm PDT July/Aug/Sept - Beaverton: Repack/Sort (age 10+) Beave…" at bounding box center [569, 330] width 195 height 131
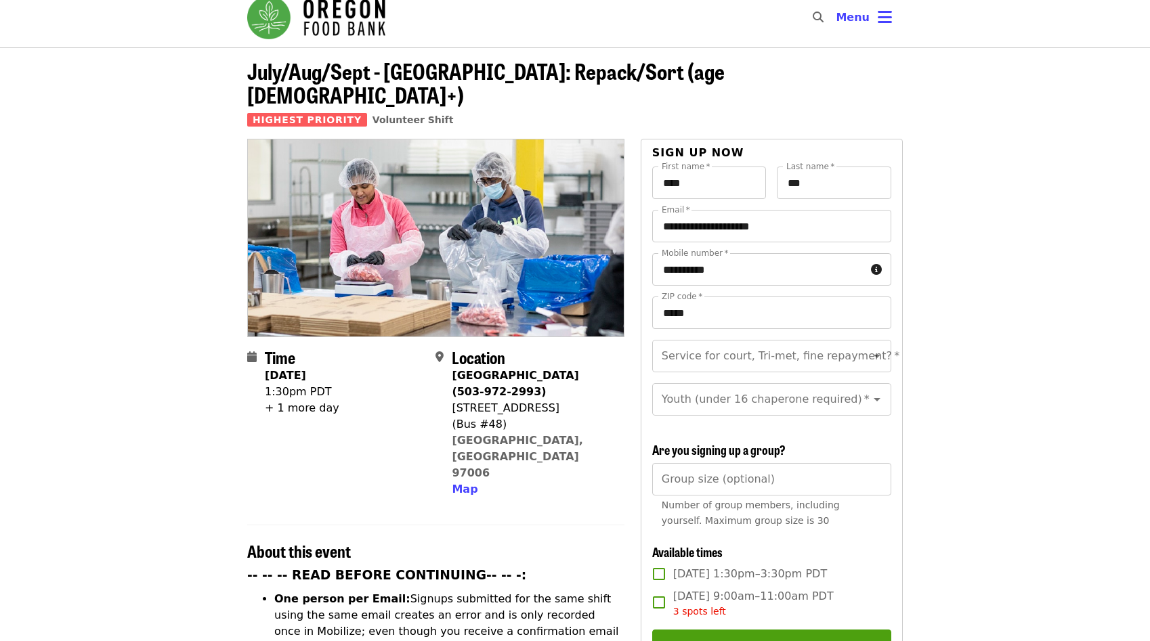
scroll to position [19, 0]
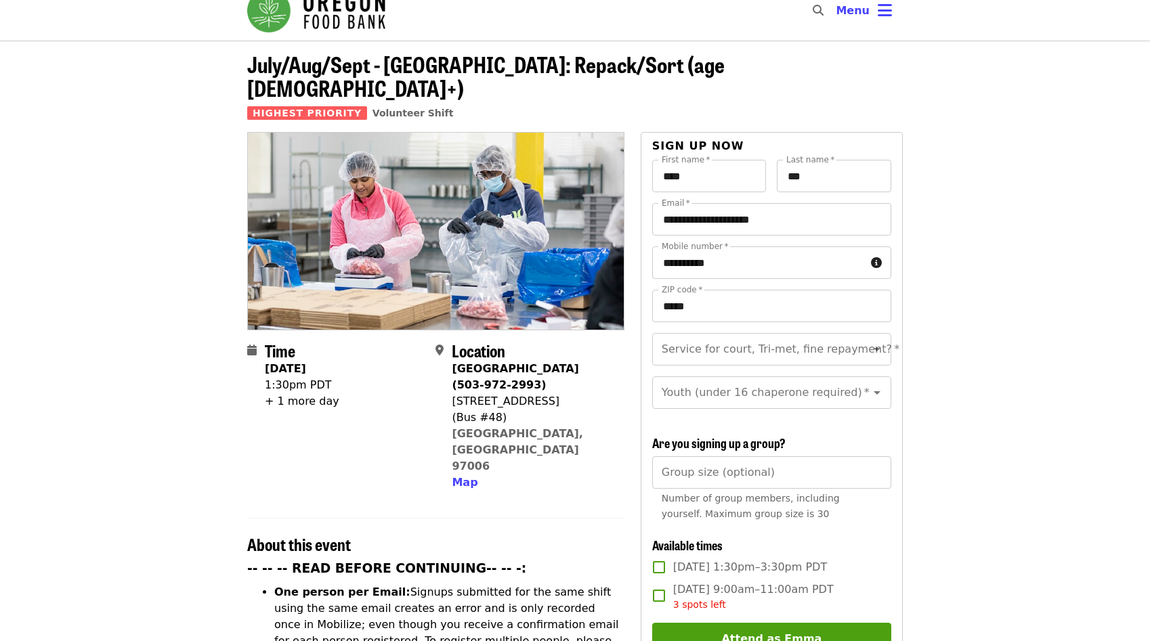
click at [291, 393] on div "+ 1 more day" at bounding box center [302, 401] width 74 height 16
click at [277, 393] on div "+ 1 more day" at bounding box center [302, 401] width 74 height 16
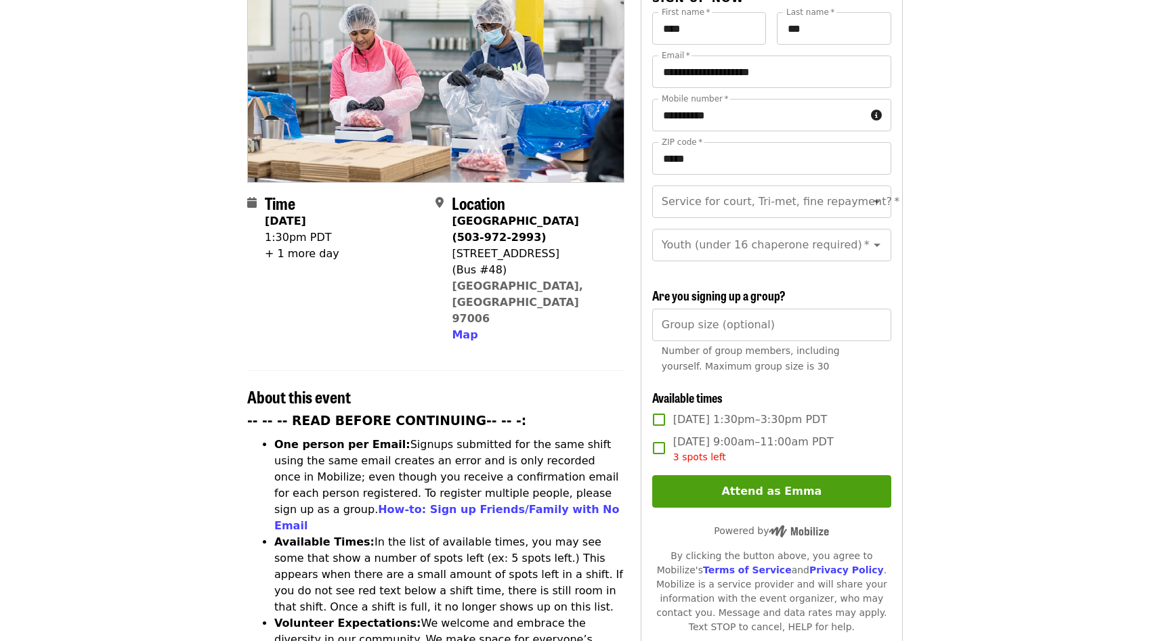
scroll to position [325, 0]
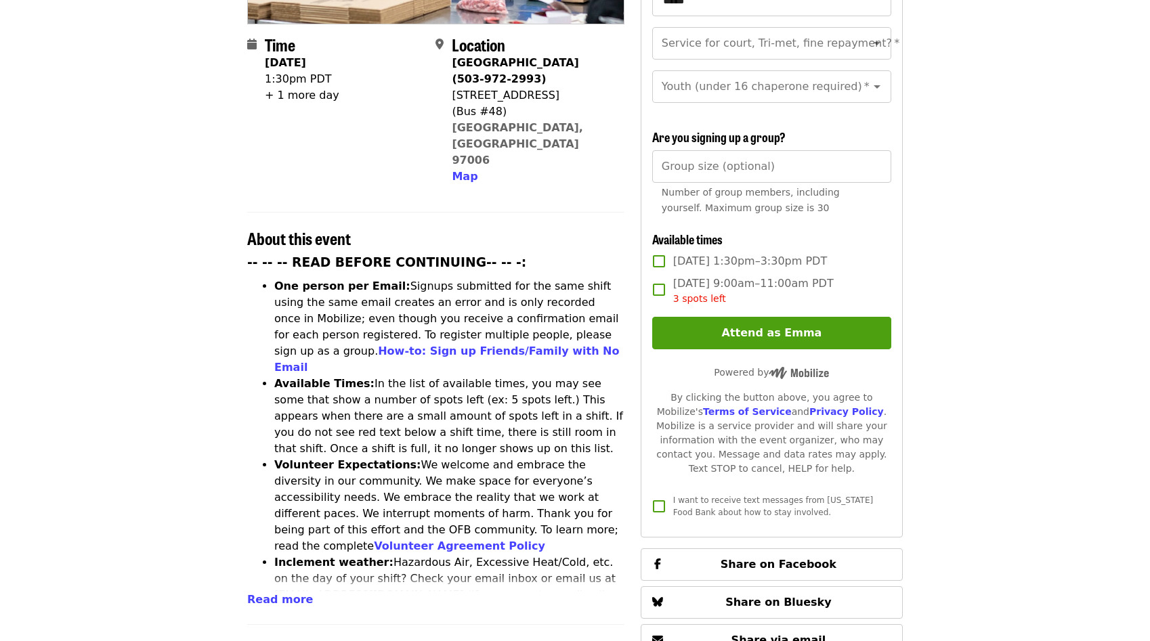
click at [752, 247] on label "Fri, Sep 26, 1:30pm–3:30pm PDT" at bounding box center [763, 261] width 236 height 28
click at [928, 199] on article "July/Aug/Sept - Beaverton: Repack/Sort (age 10+) Highest Priority Volunteer Shi…" at bounding box center [575, 453] width 1150 height 1436
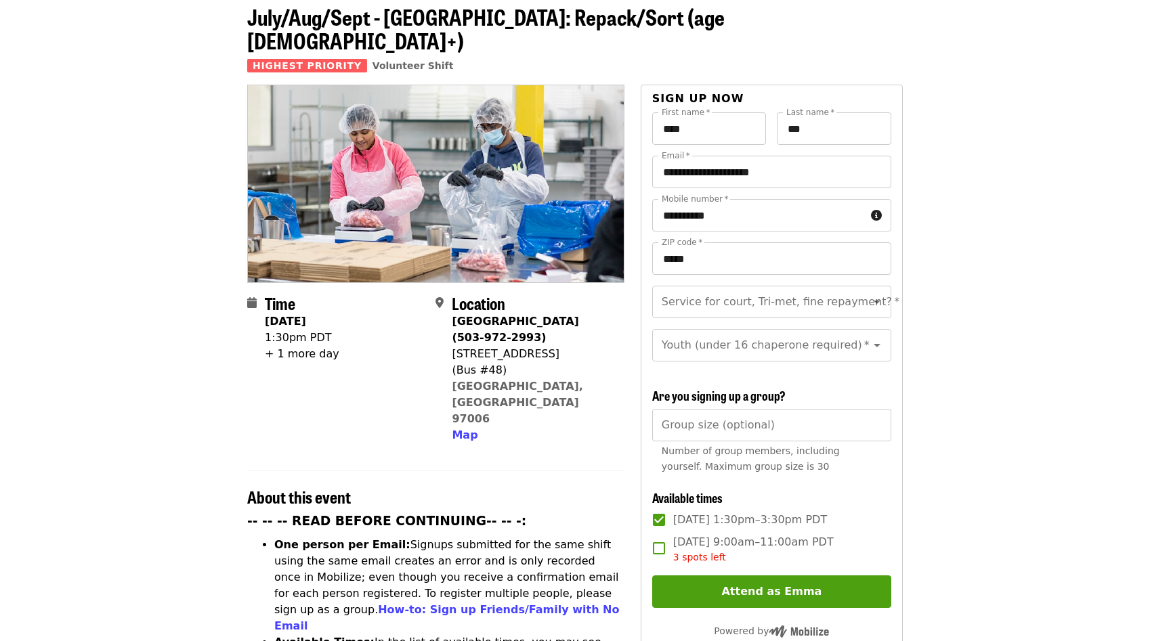
scroll to position [63, 0]
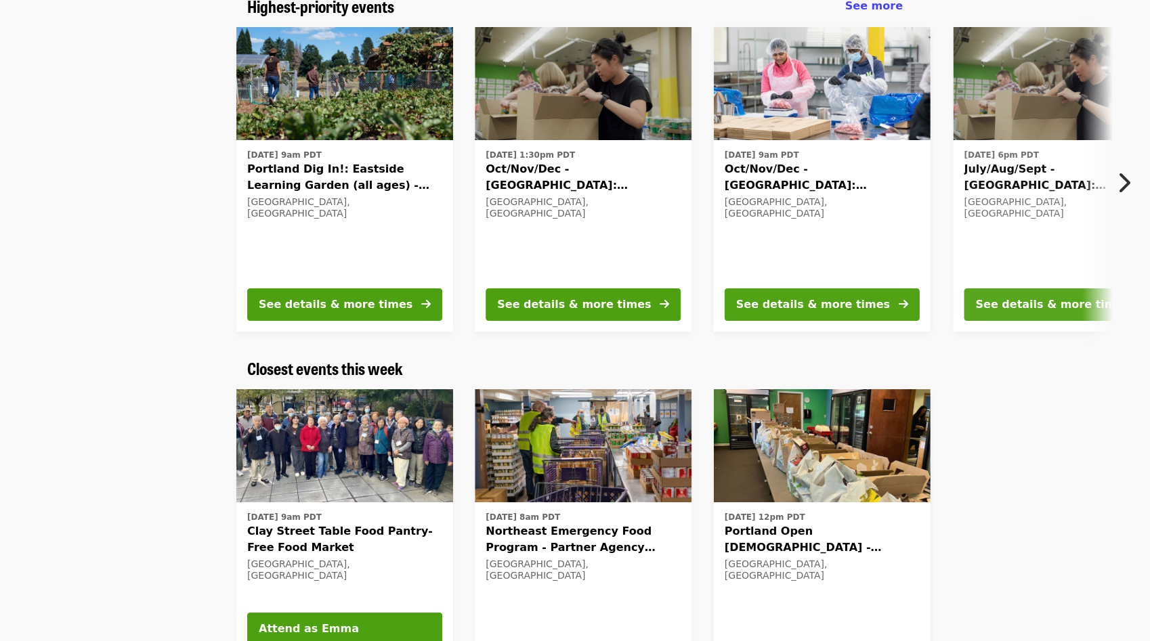
scroll to position [237, 0]
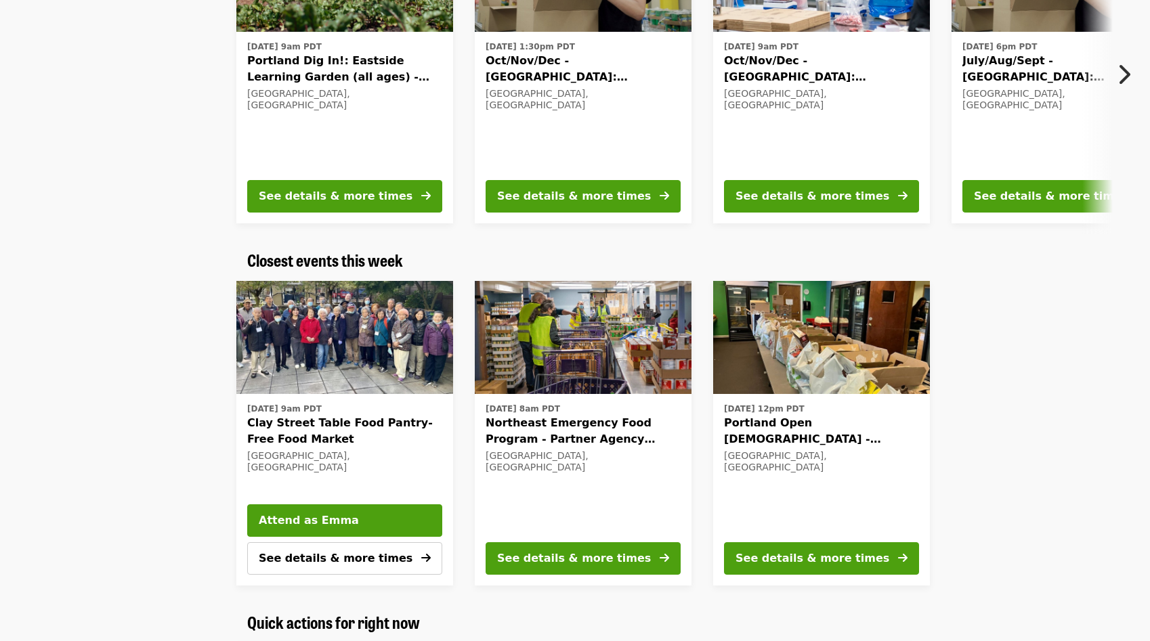
click at [322, 414] on time "[DATE] 9am PDT" at bounding box center [284, 409] width 74 height 12
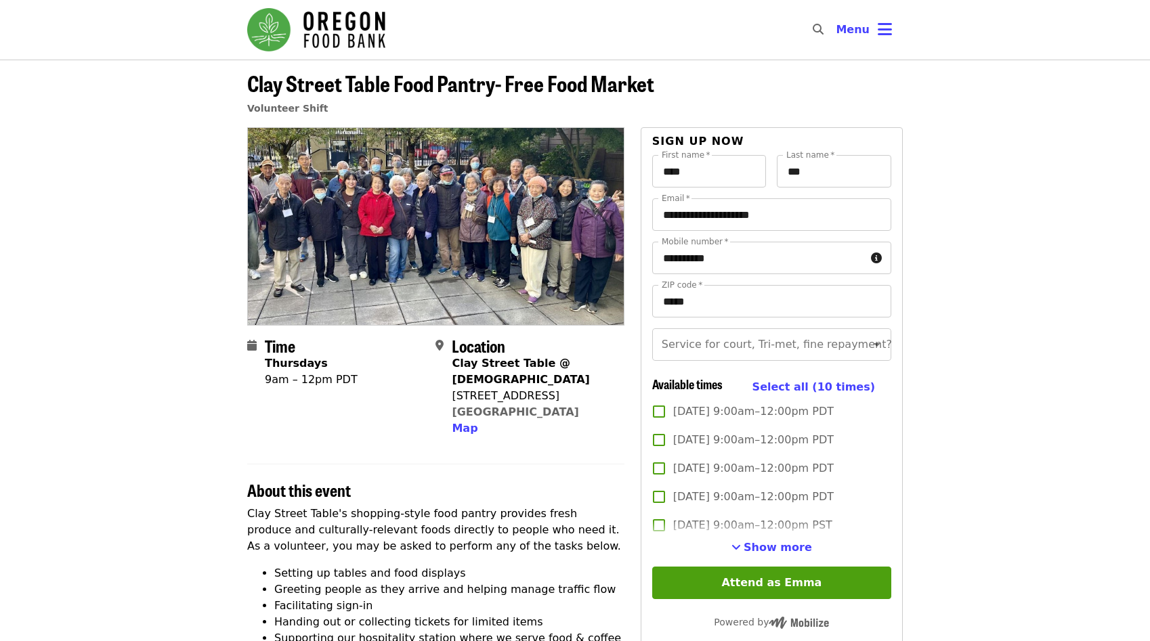
scroll to position [35, 0]
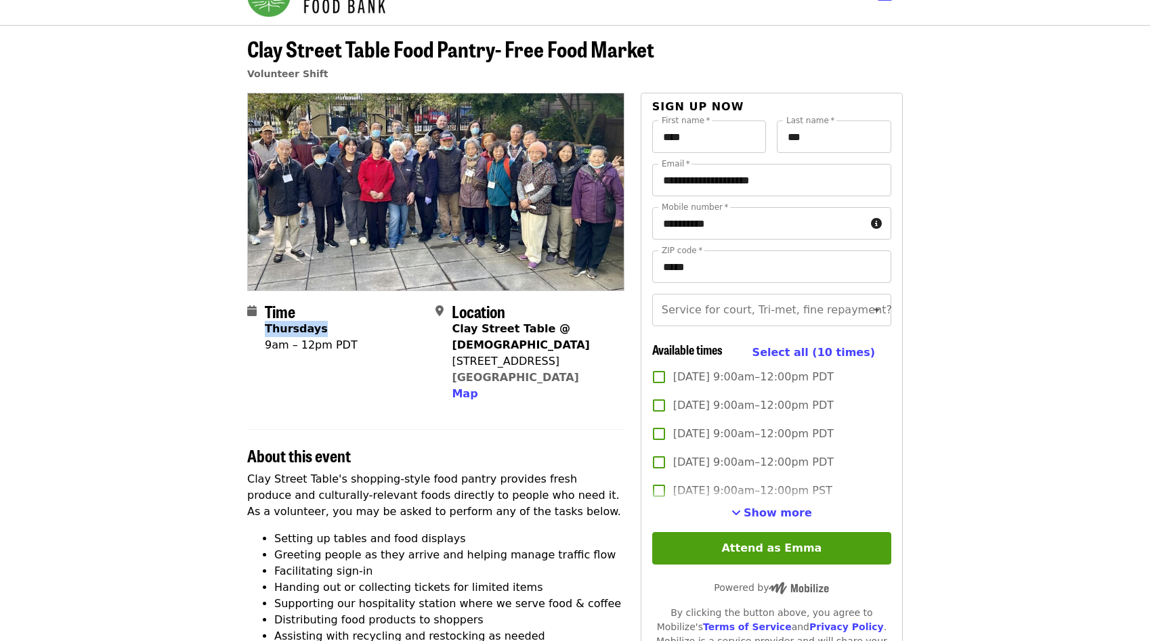
drag, startPoint x: 266, startPoint y: 332, endPoint x: 333, endPoint y: 332, distance: 67.0
click at [333, 332] on div "Thursdays" at bounding box center [311, 329] width 93 height 16
drag, startPoint x: 267, startPoint y: 345, endPoint x: 361, endPoint y: 343, distance: 94.1
click at [362, 343] on div "Time Thursdays 9am – 12pm PDT" at bounding box center [335, 352] width 177 height 101
click at [363, 387] on div "Time Thursdays 9am – 12pm PDT" at bounding box center [335, 352] width 177 height 101
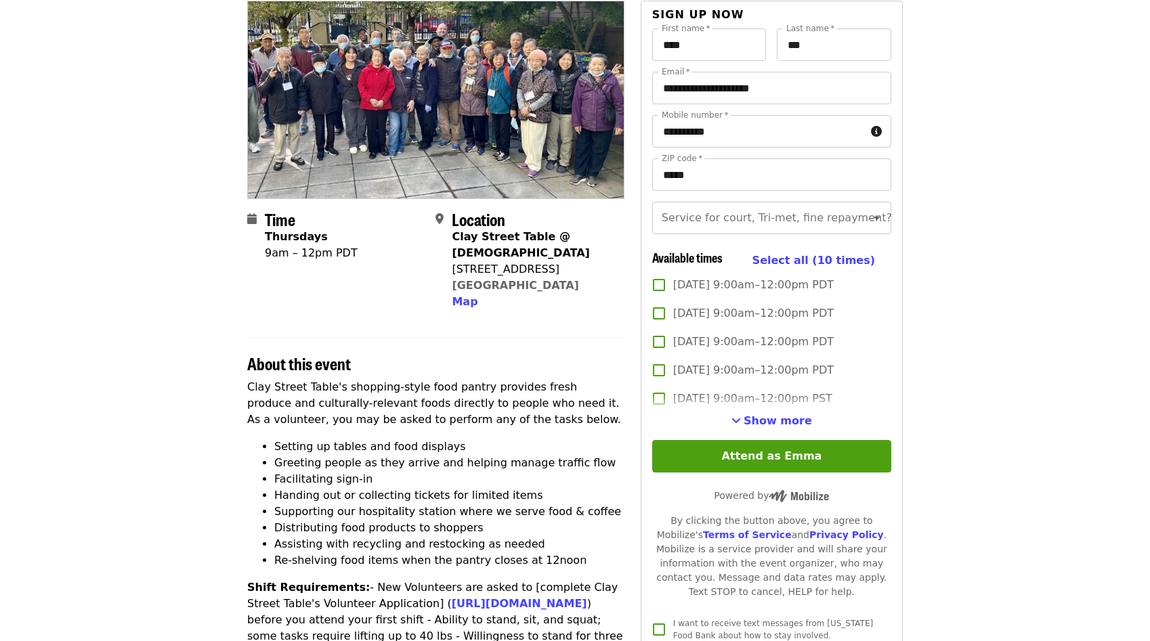
scroll to position [127, 0]
click at [765, 418] on span "Show more" at bounding box center [778, 420] width 68 height 13
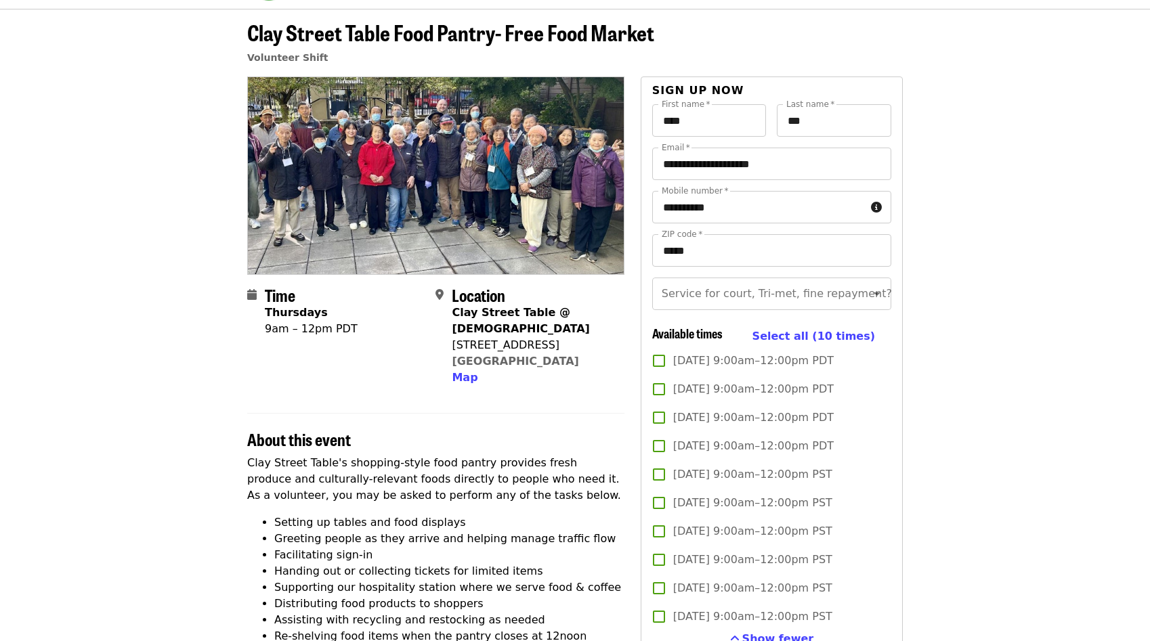
scroll to position [0, 0]
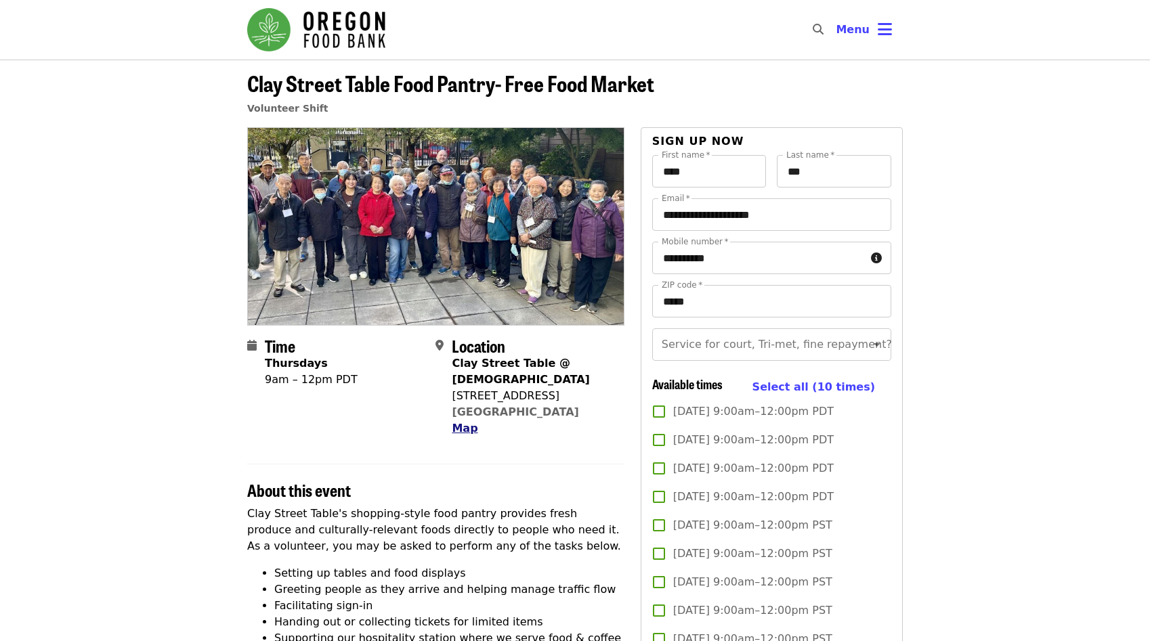
click at [464, 429] on span "Map" at bounding box center [465, 428] width 26 height 13
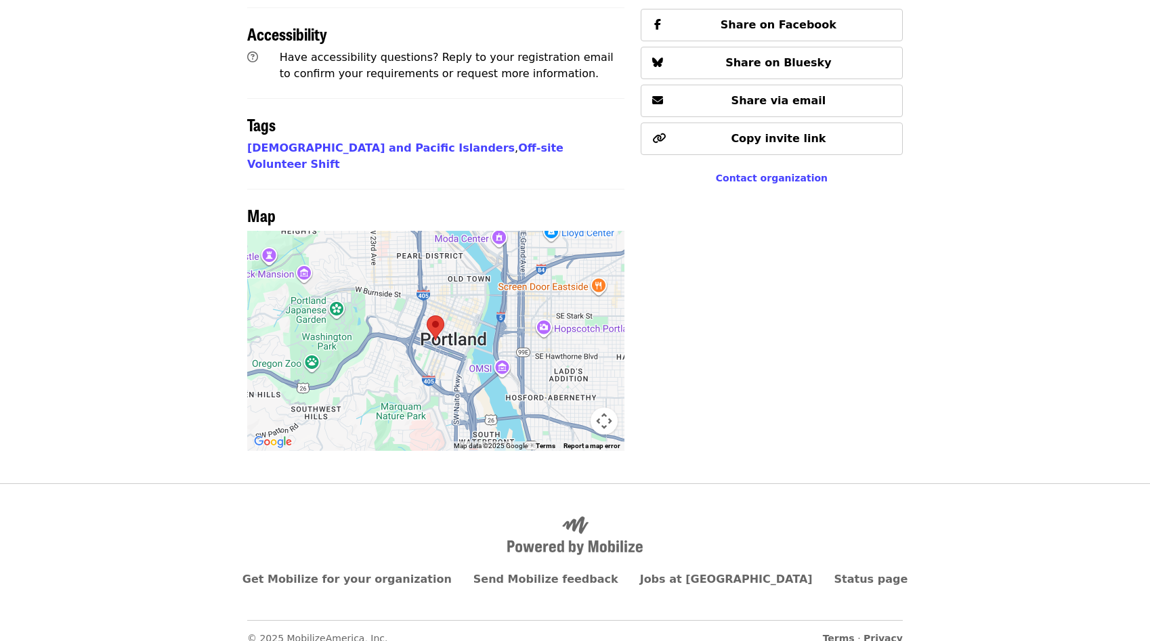
scroll to position [947, 0]
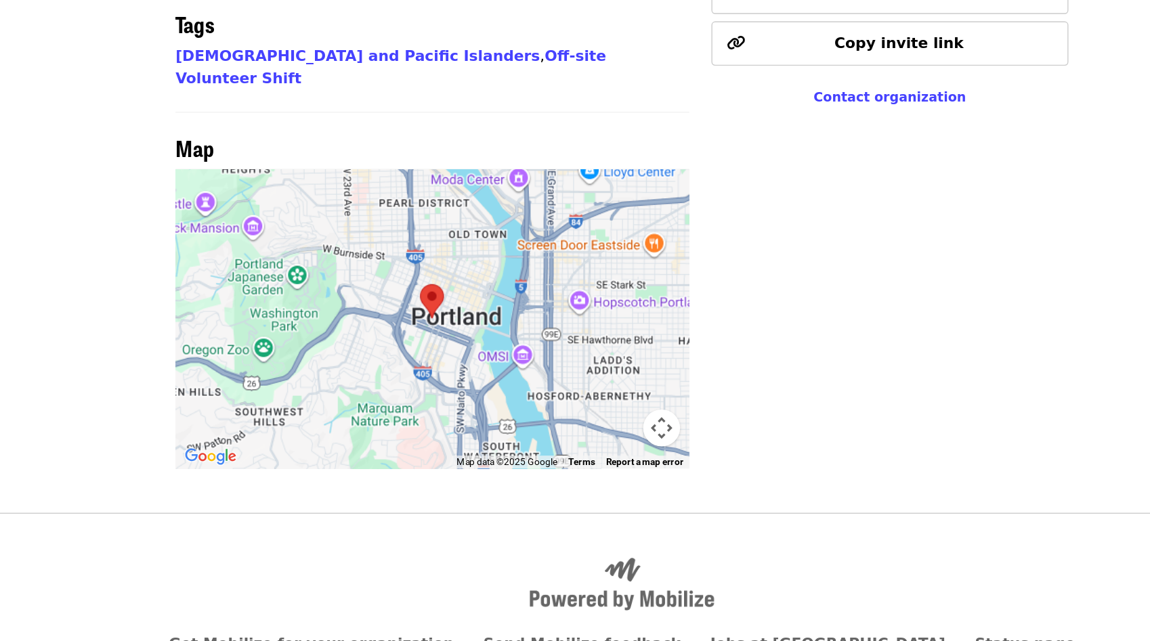
click at [603, 418] on button "Map camera controls" at bounding box center [603, 405] width 27 height 27
click at [569, 339] on button "Zoom in" at bounding box center [570, 337] width 27 height 27
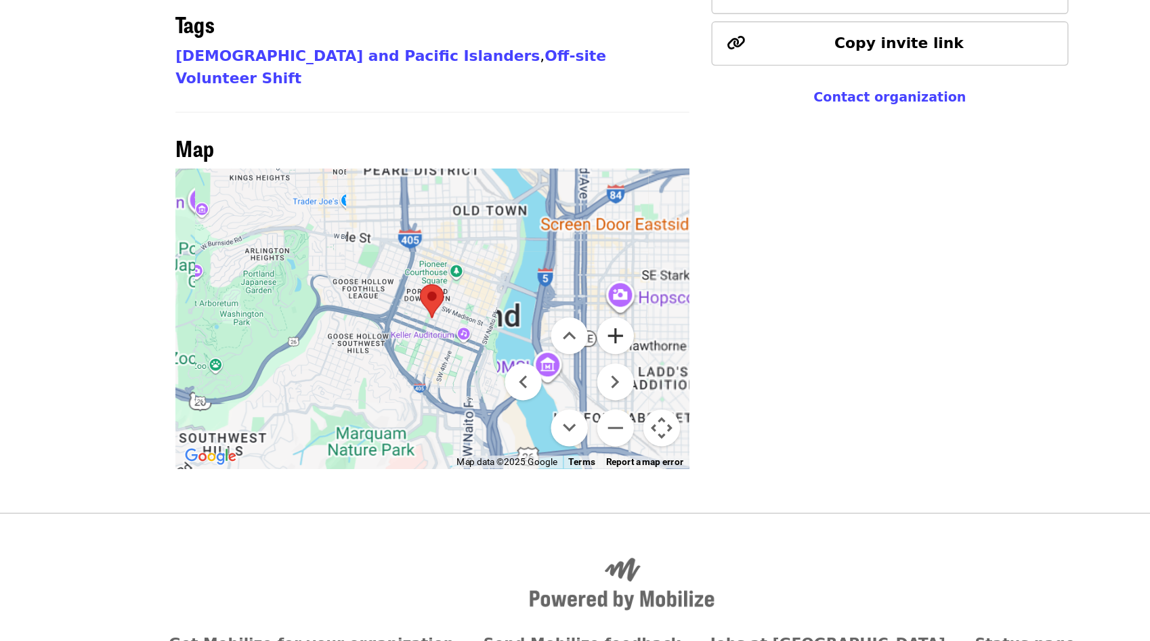
click at [569, 339] on button "Zoom in" at bounding box center [570, 337] width 27 height 27
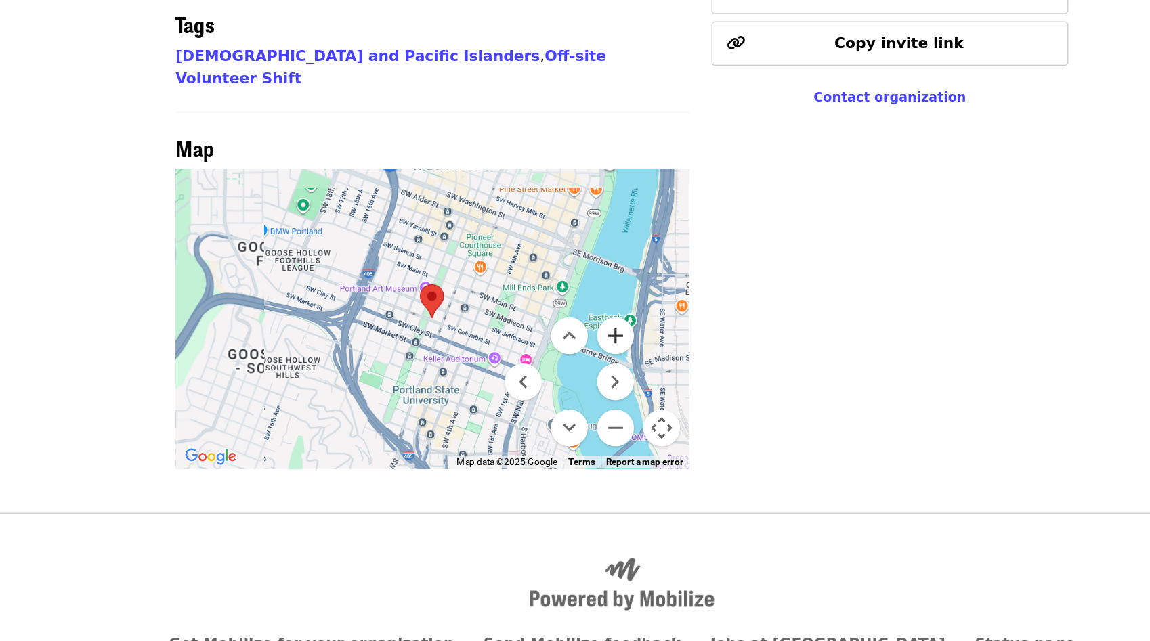
click at [569, 339] on button "Zoom in" at bounding box center [570, 337] width 27 height 27
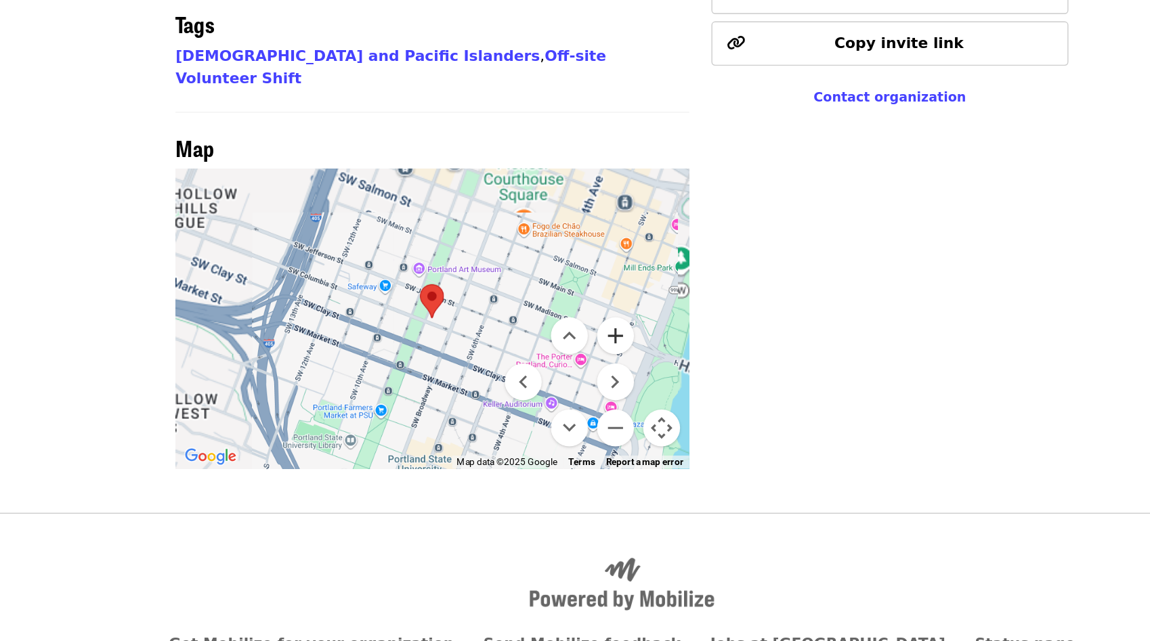
click at [569, 339] on button "Zoom in" at bounding box center [570, 337] width 27 height 27
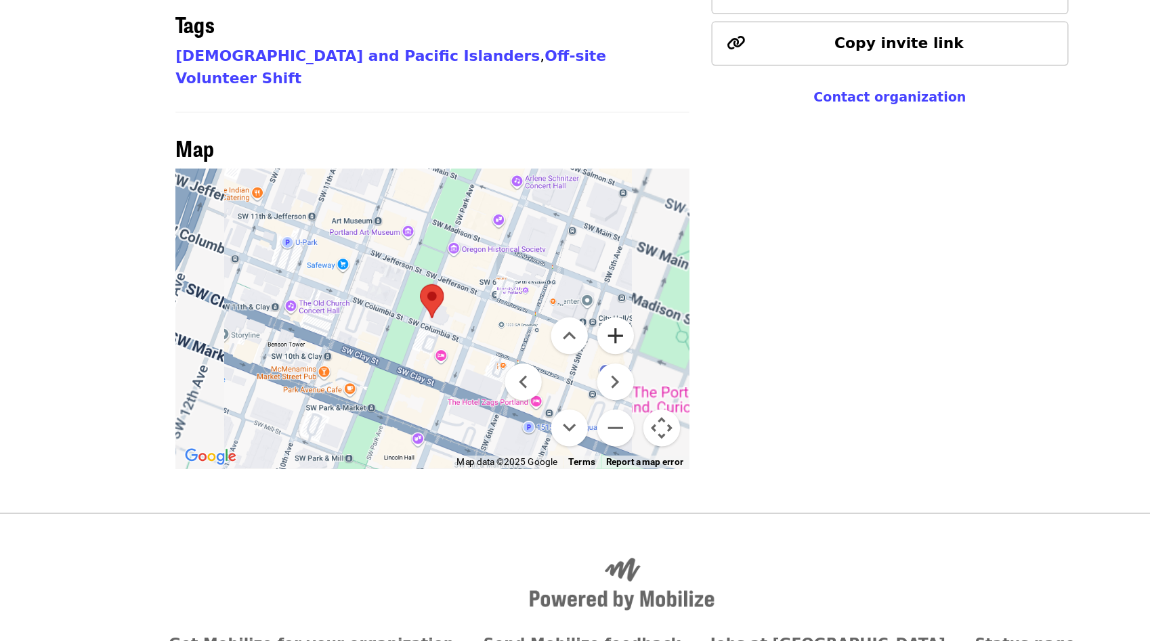
click at [569, 339] on button "Zoom in" at bounding box center [570, 337] width 27 height 27
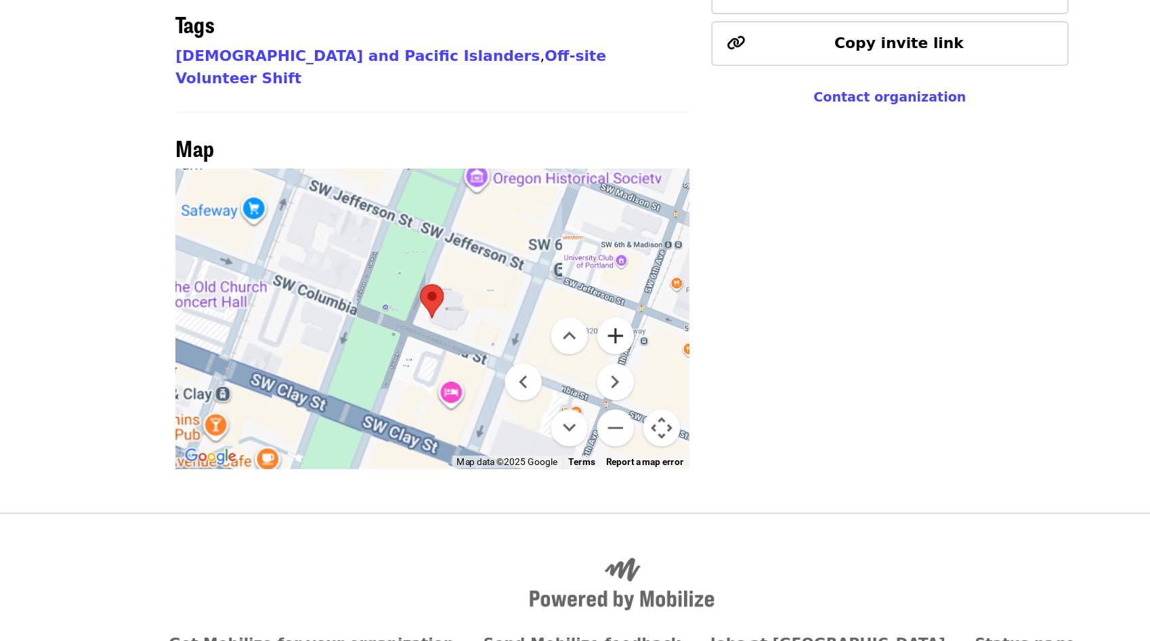
click at [569, 339] on button "Zoom in" at bounding box center [570, 337] width 27 height 27
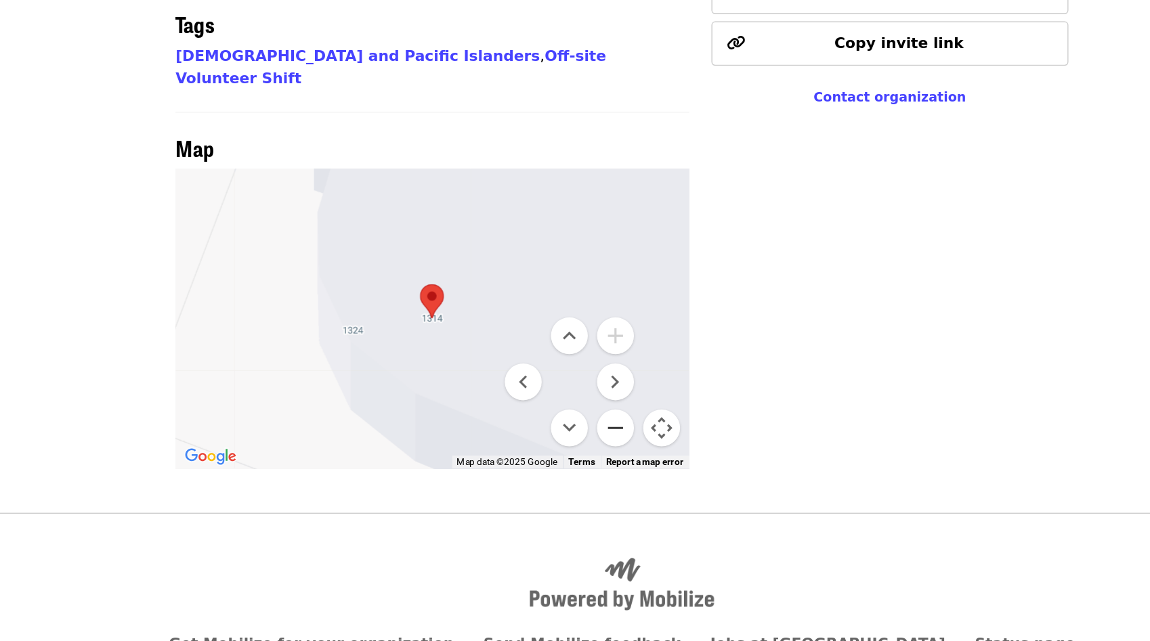
click at [570, 406] on button "Zoom out" at bounding box center [570, 405] width 27 height 27
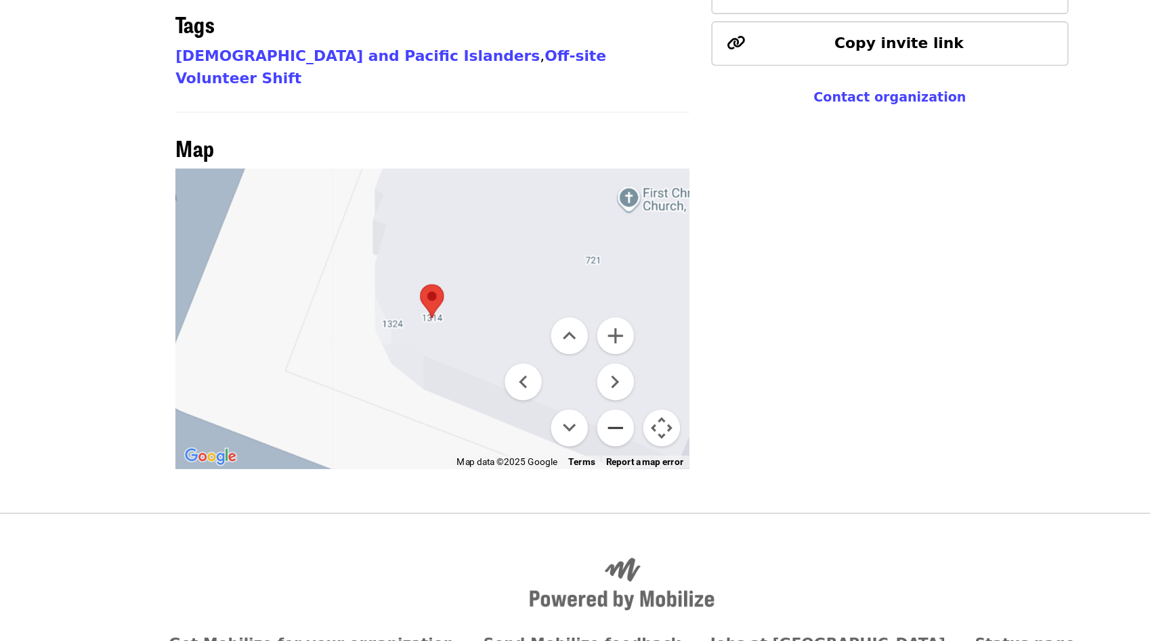
click at [570, 406] on button "Zoom out" at bounding box center [570, 405] width 27 height 27
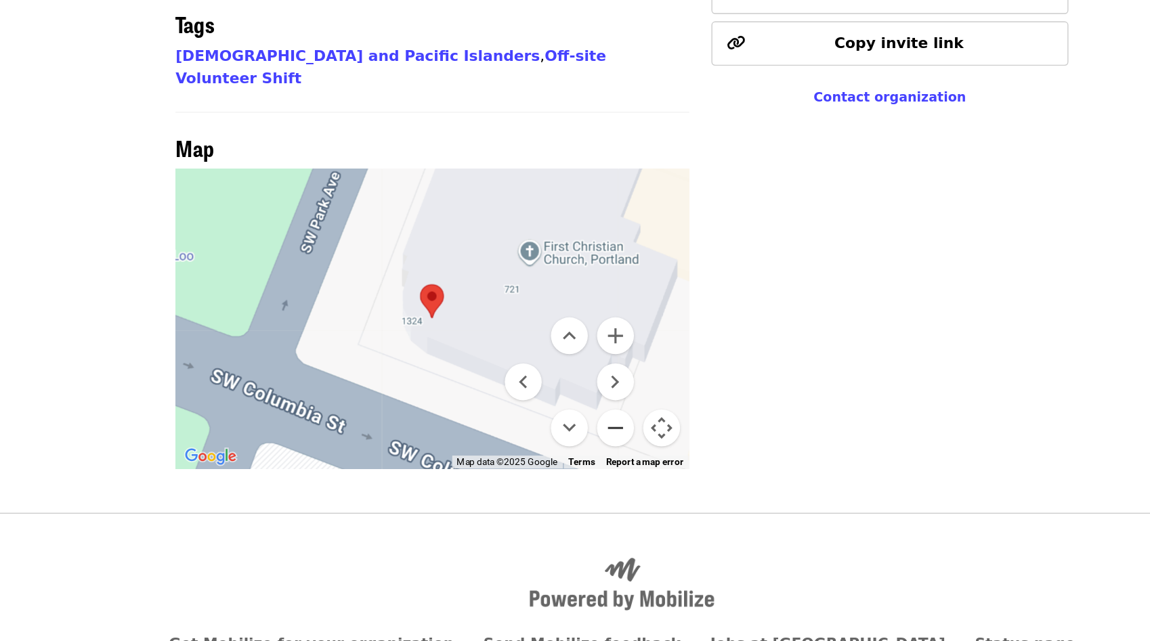
click at [570, 406] on button "Zoom out" at bounding box center [570, 405] width 27 height 27
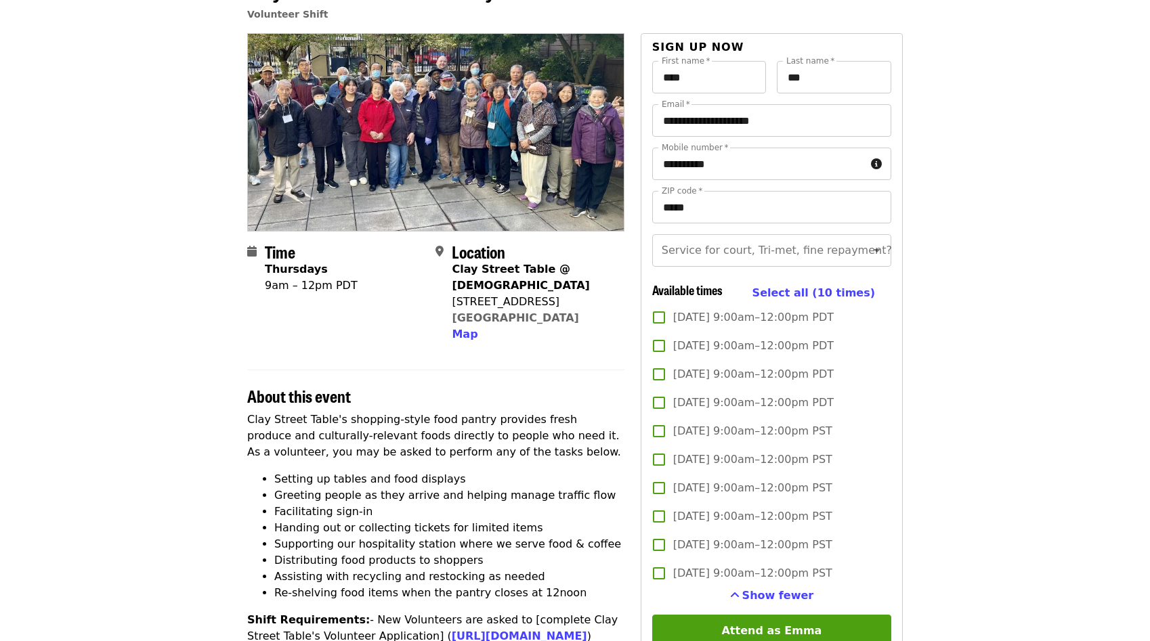
scroll to position [0, 0]
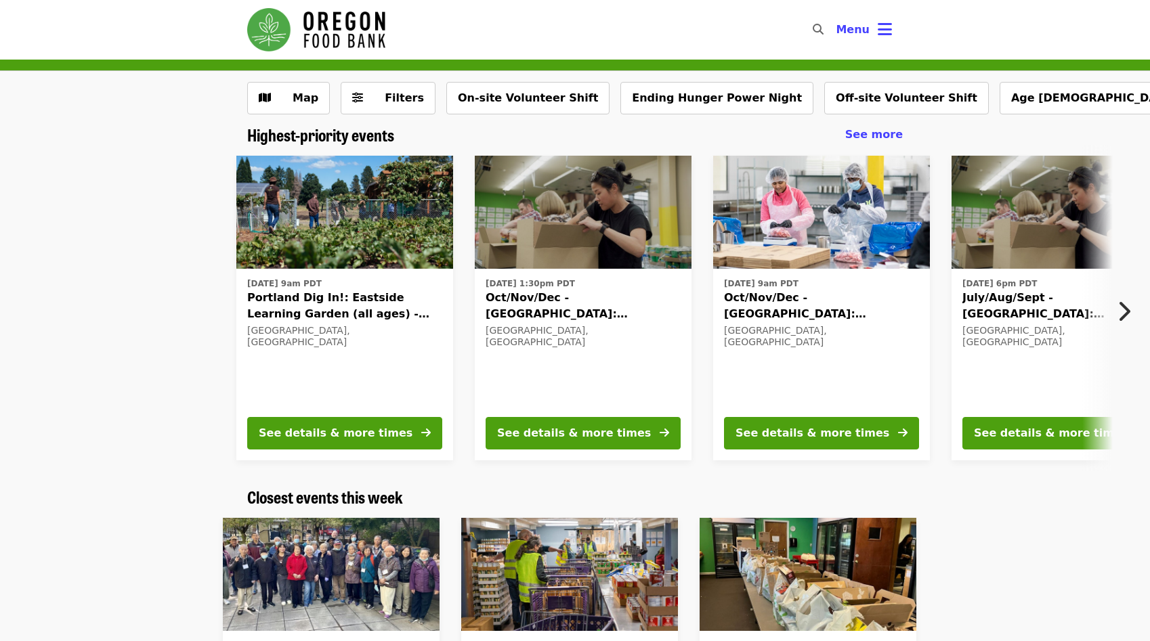
click at [160, 291] on div "Tue, Sep 23 @ 9am PDT Portland Dig In!: Eastside Learning Garden (all ages) - A…" at bounding box center [569, 308] width 1148 height 326
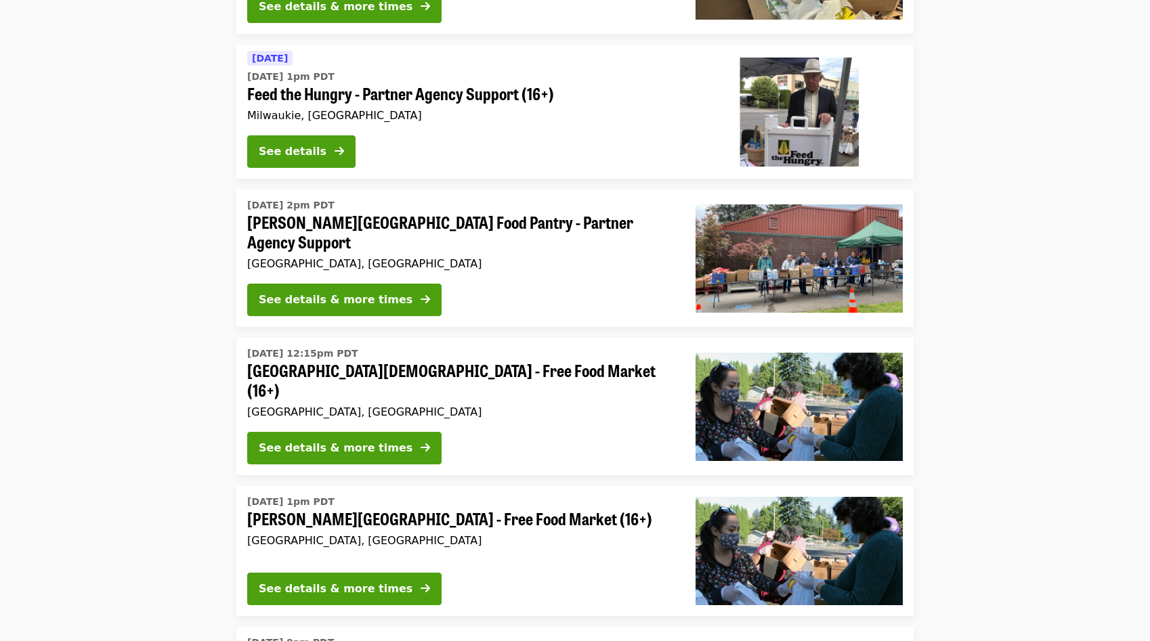
scroll to position [2907, 0]
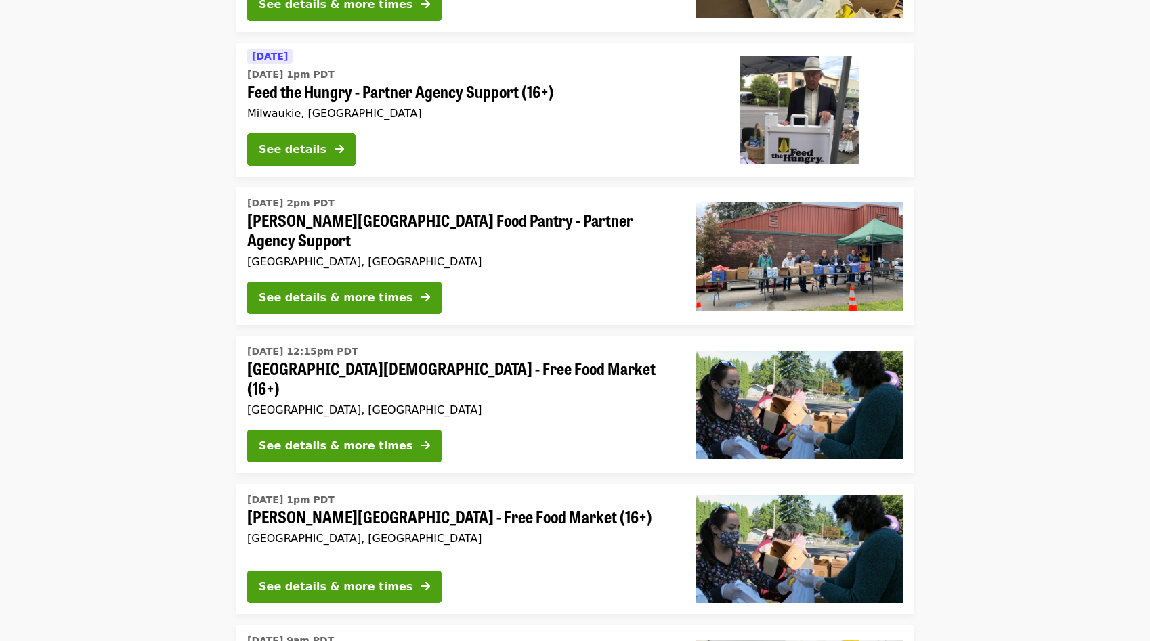
click at [947, 281] on li "Wed, Sep 24 @ 2pm PDT Kelly Elementary School Food Pantry - Partner Agency Supp…" at bounding box center [575, 256] width 1150 height 137
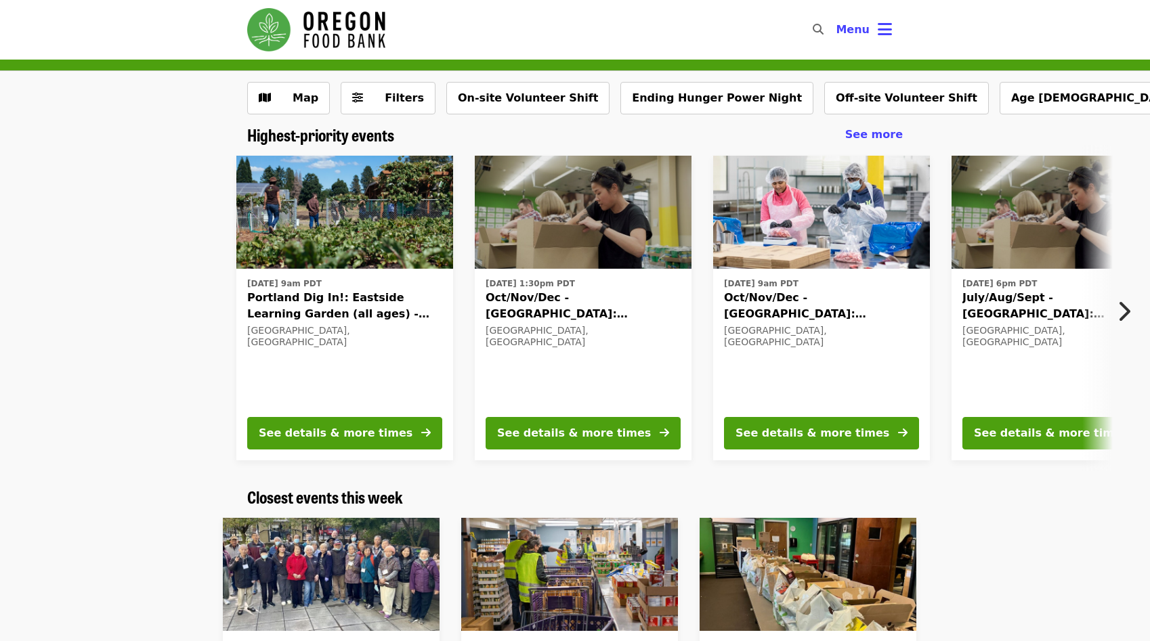
scroll to position [1, 0]
